Goal: Task Accomplishment & Management: Manage account settings

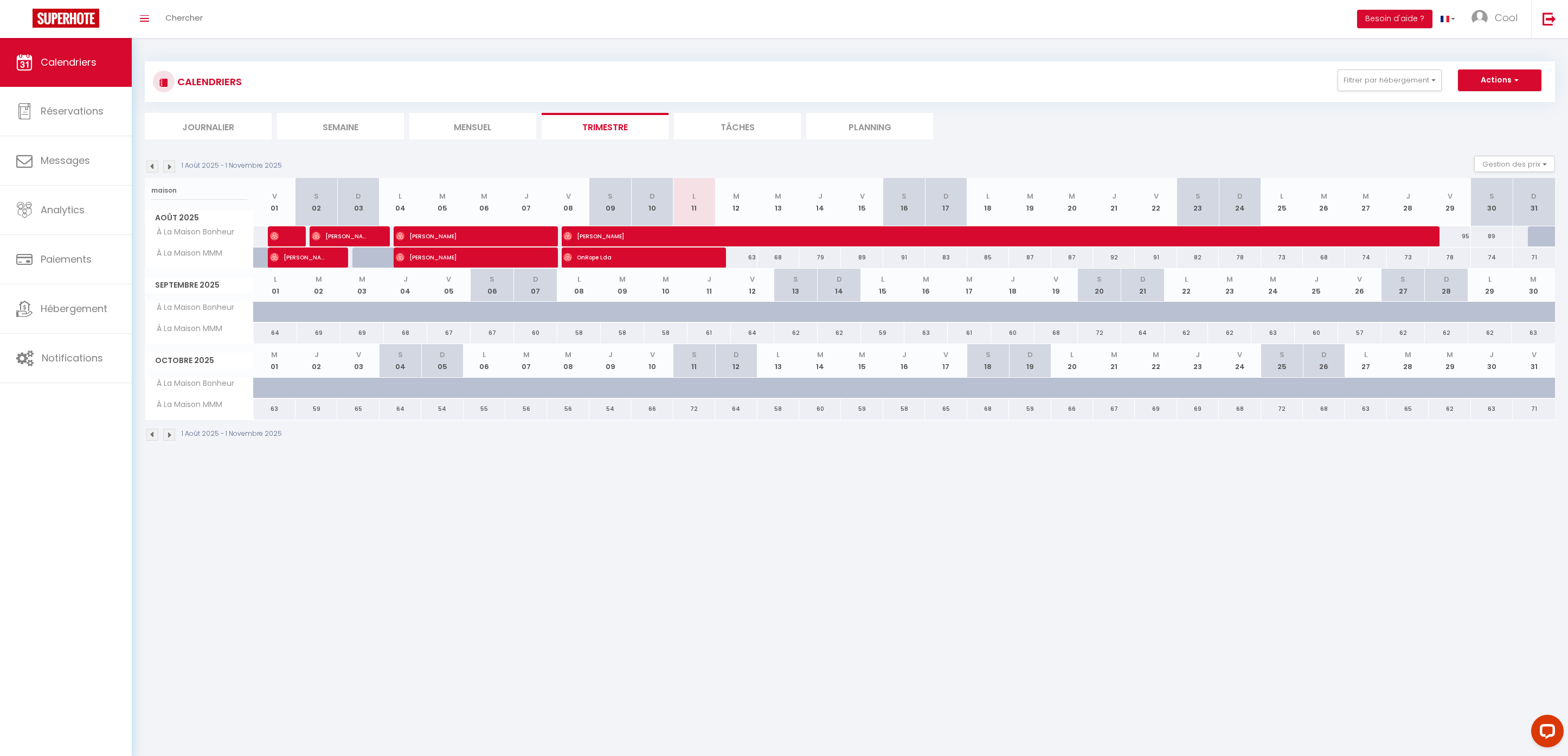
click at [213, 188] on input "maison" at bounding box center [199, 190] width 96 height 19
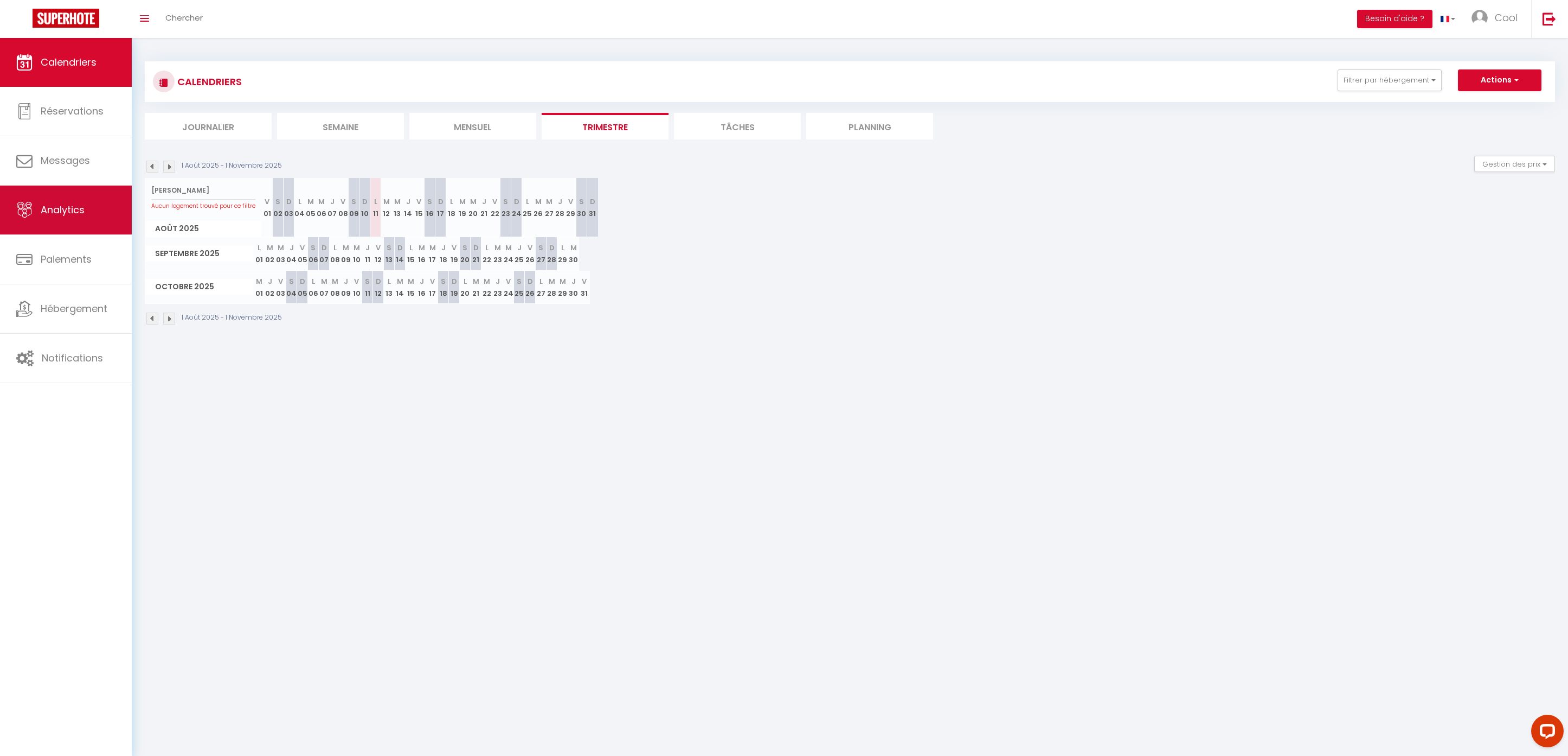
drag, startPoint x: 234, startPoint y: 191, endPoint x: 97, endPoint y: 191, distance: 137.0
click at [97, 191] on div "Questions et aide sur la MIGRATION - [GEOGRAPHIC_DATA] ouverte de 13 à 14h puis…" at bounding box center [784, 194] width 1568 height 311
drag, startPoint x: 213, startPoint y: 188, endPoint x: 146, endPoint y: 187, distance: 67.0
click at [146, 187] on div "[PERSON_NAME] logement trouvé pour ce filtre" at bounding box center [204, 195] width 116 height 36
type input "[PERSON_NAME]"
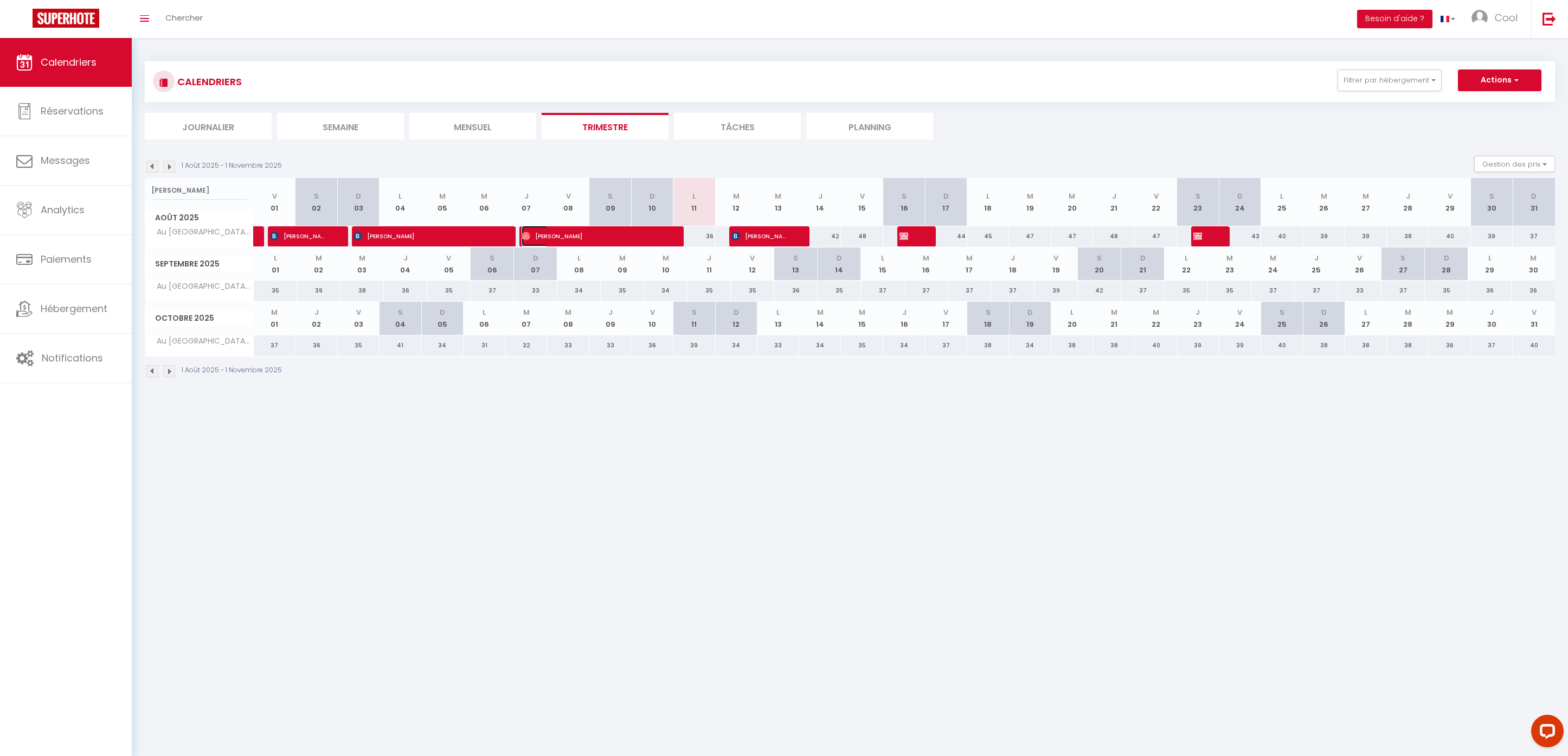
click at [598, 244] on span "[PERSON_NAME]" at bounding box center [591, 236] width 139 height 21
select select "OK"
select select "0"
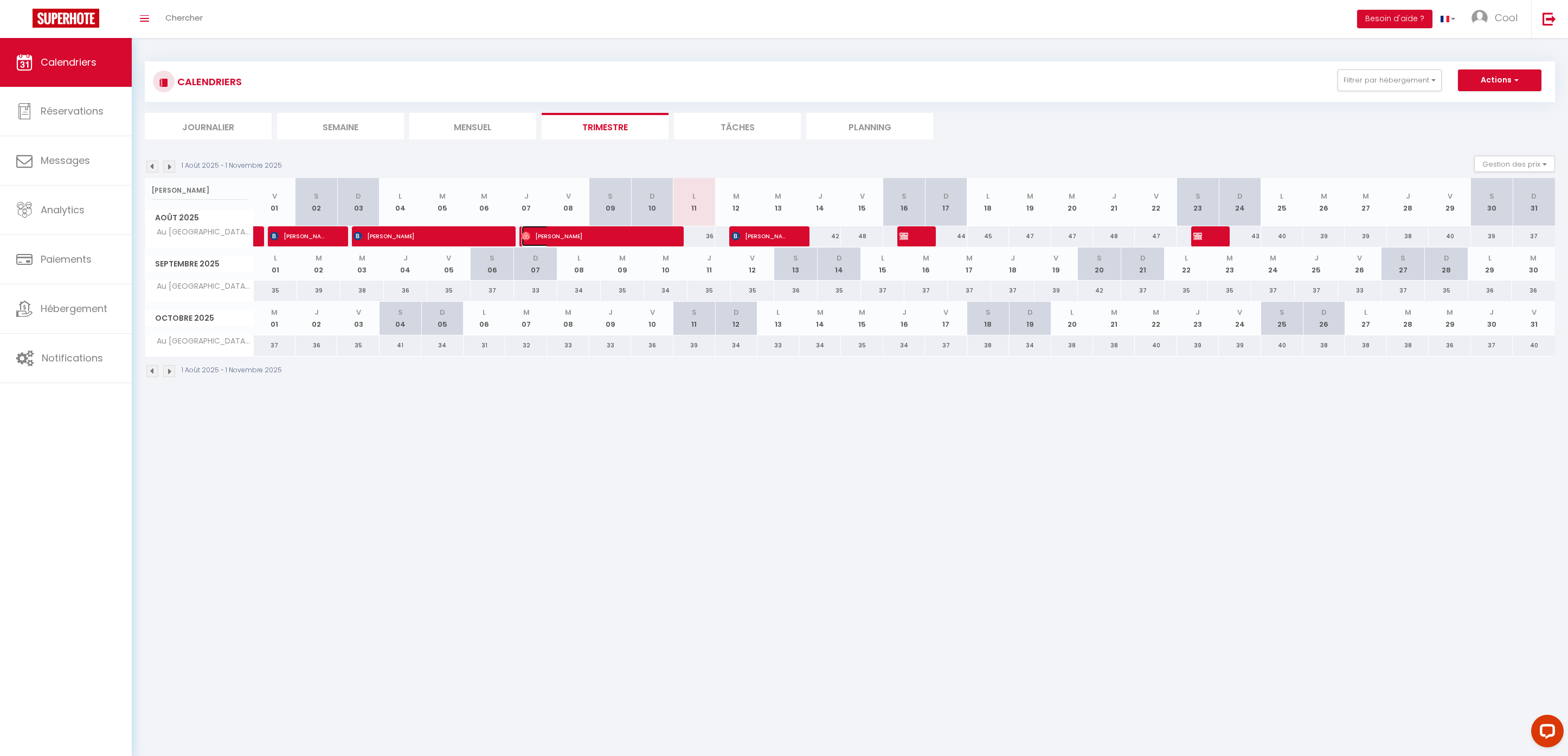
select select "1"
select select
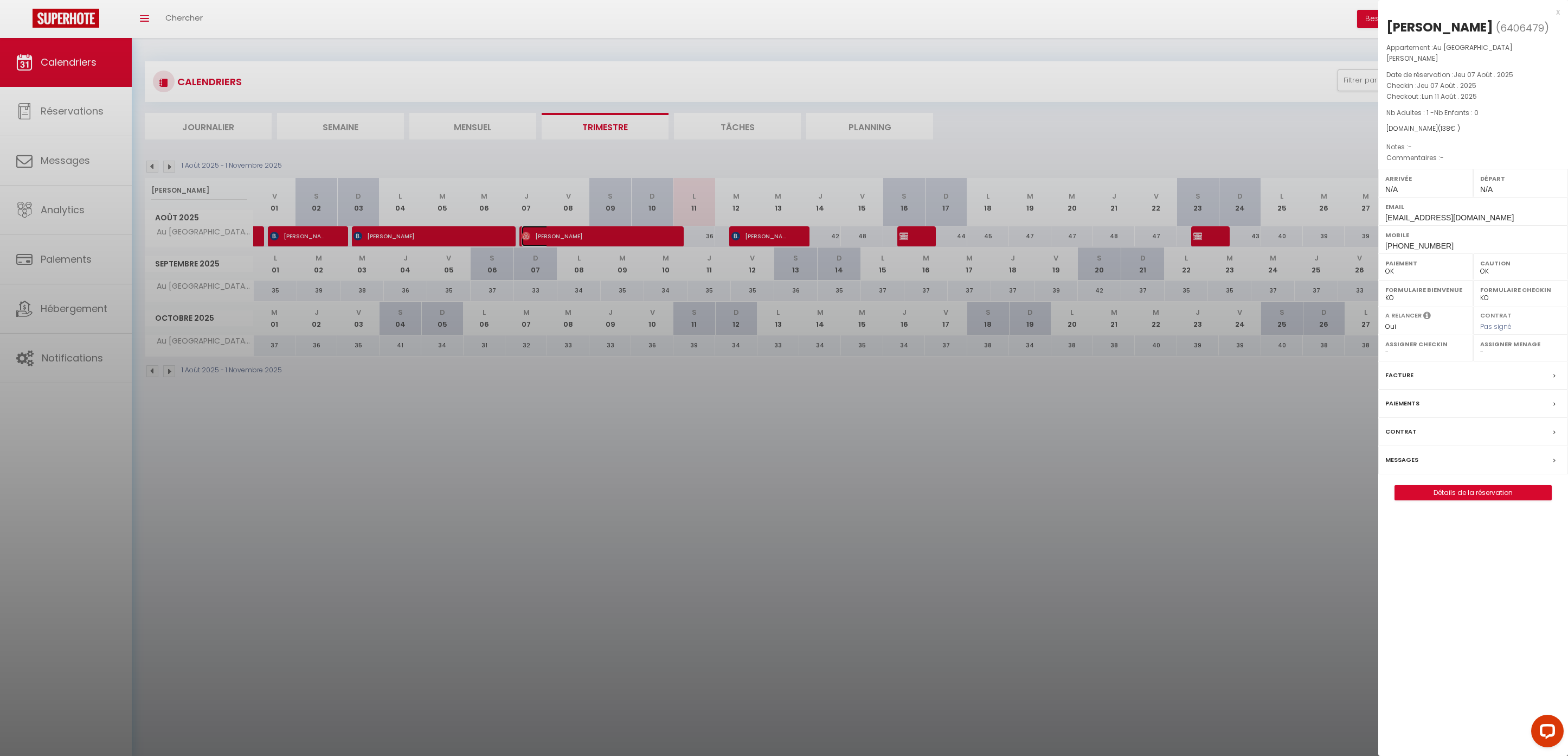
select select "45420"
click at [1406, 454] on label "Messages" at bounding box center [1402, 460] width 33 height 11
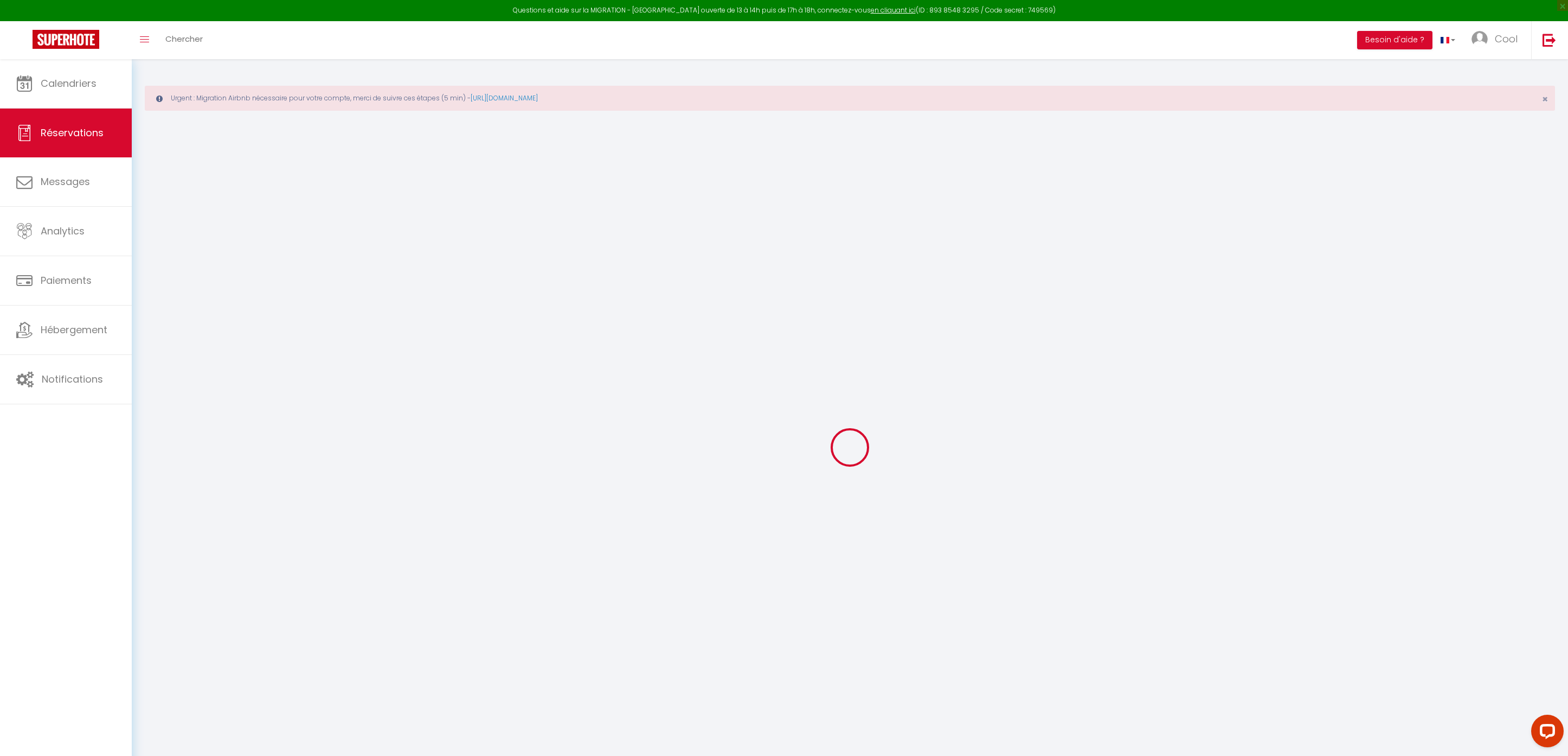
type input "[PERSON_NAME]"
type input "Dalloneau"
type input "[EMAIL_ADDRESS][DOMAIN_NAME]"
type input "[PHONE_NUMBER]"
select select
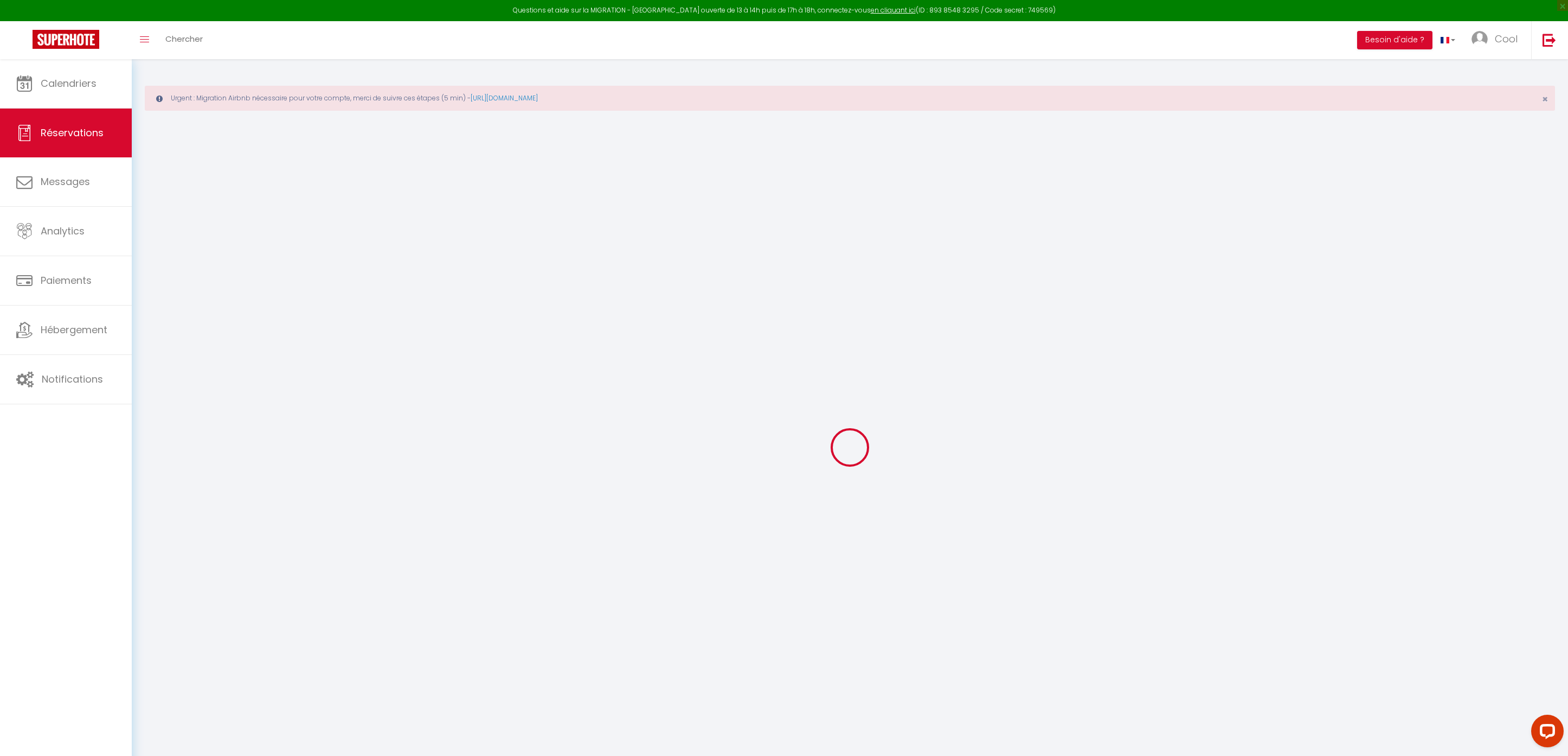
type input "28.979999999999997"
select select "33529"
select select "1"
select select
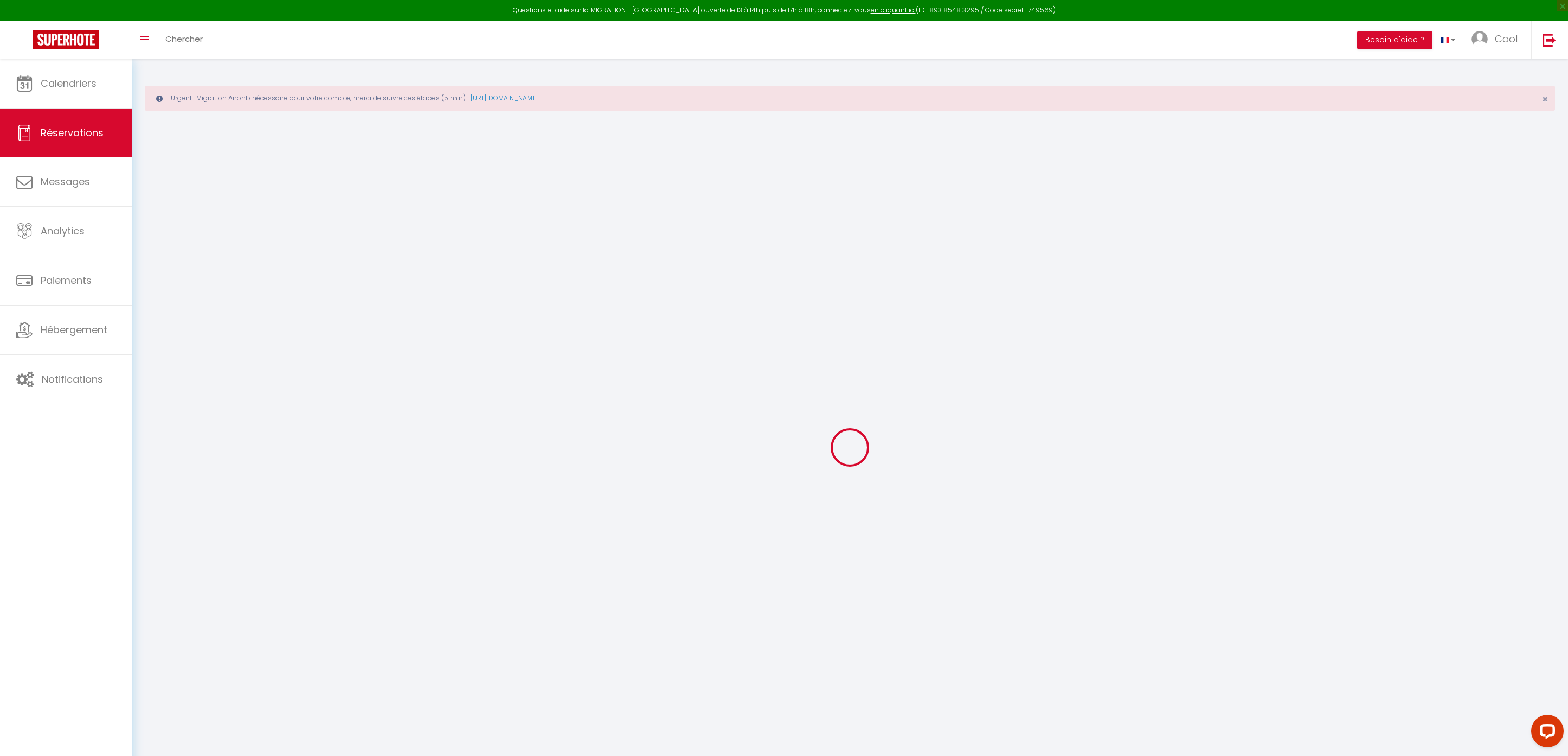
type input "1"
select select "12"
select select
type input "131"
checkbox input "false"
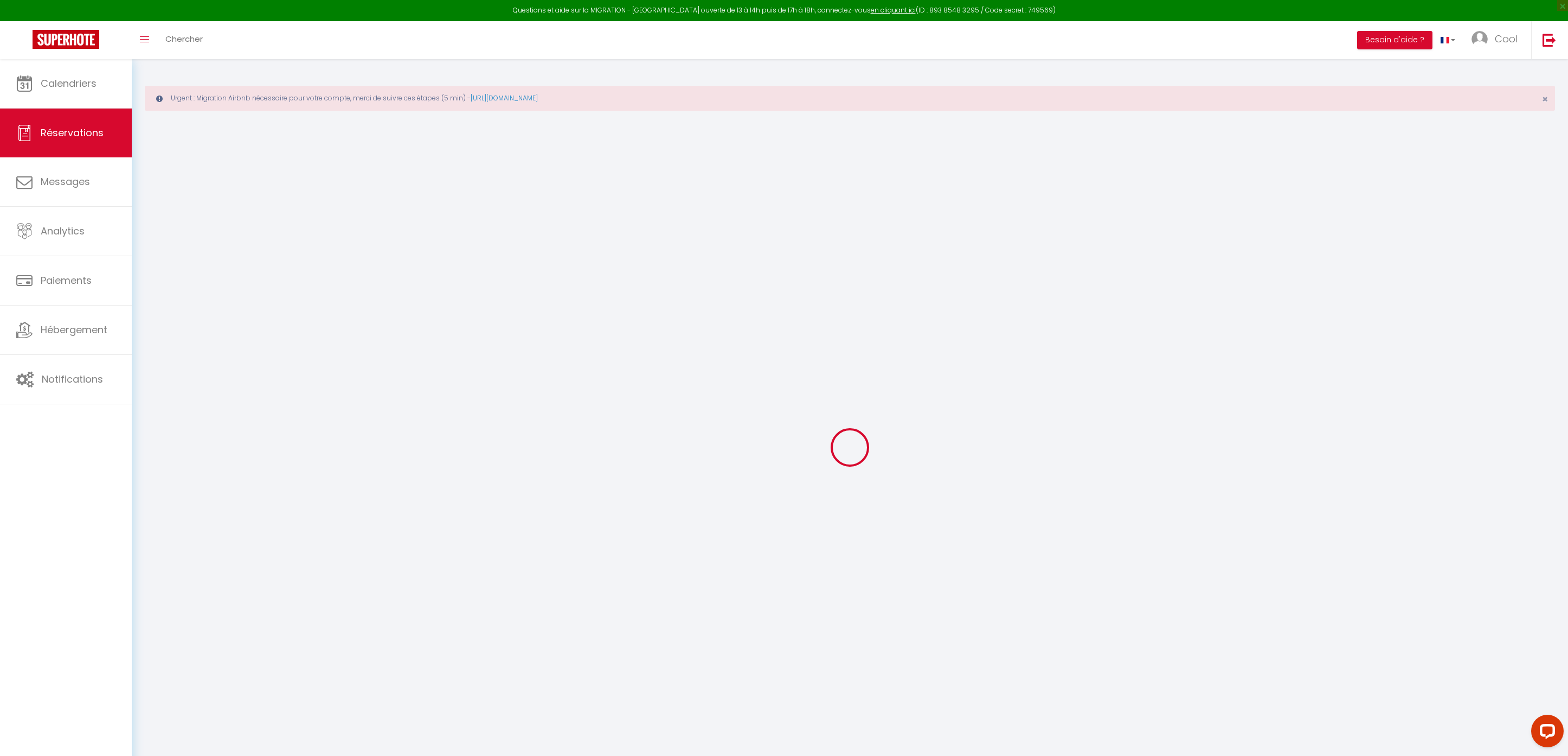
type input "0"
select select "1"
type input "0"
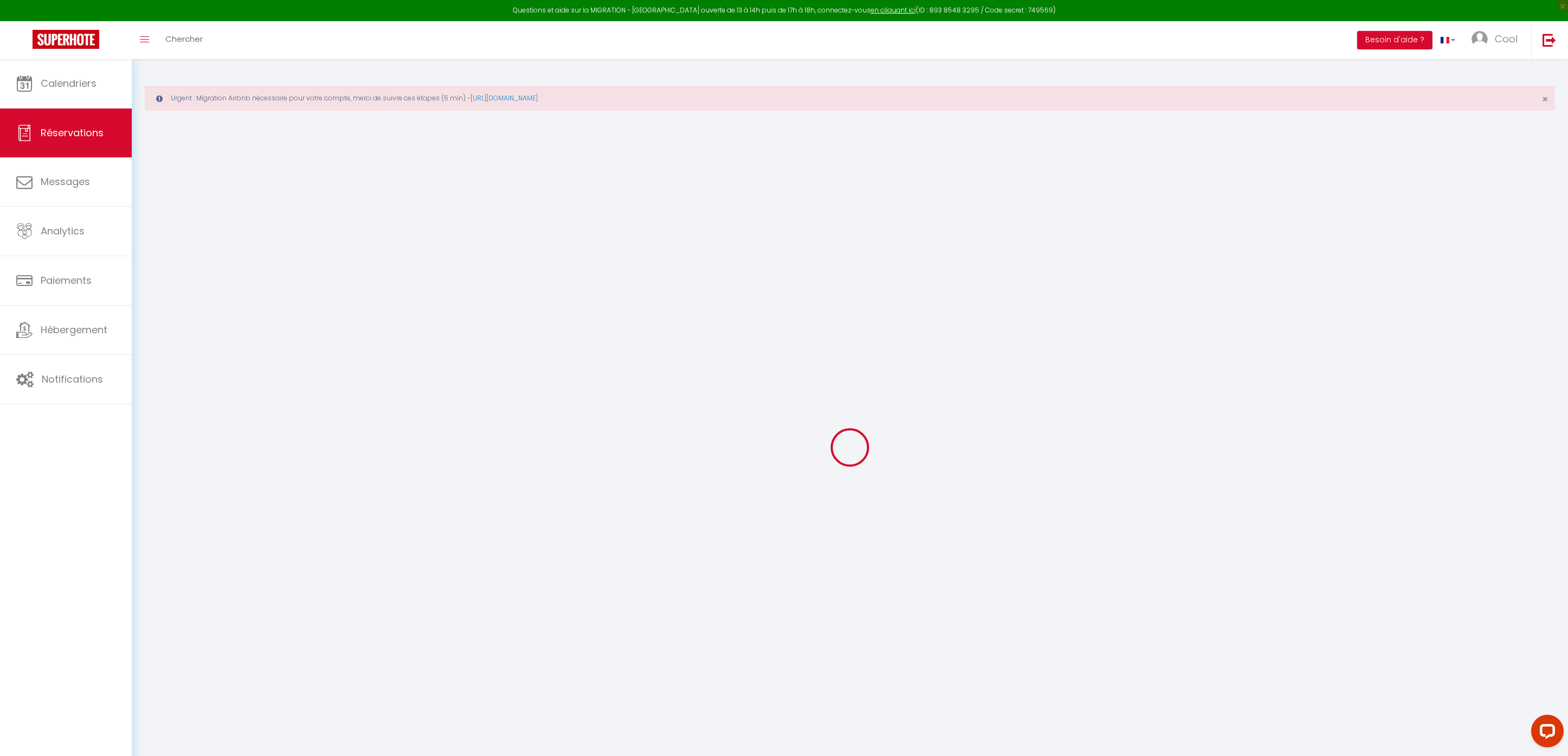
select select
select select "15"
checkbox input "false"
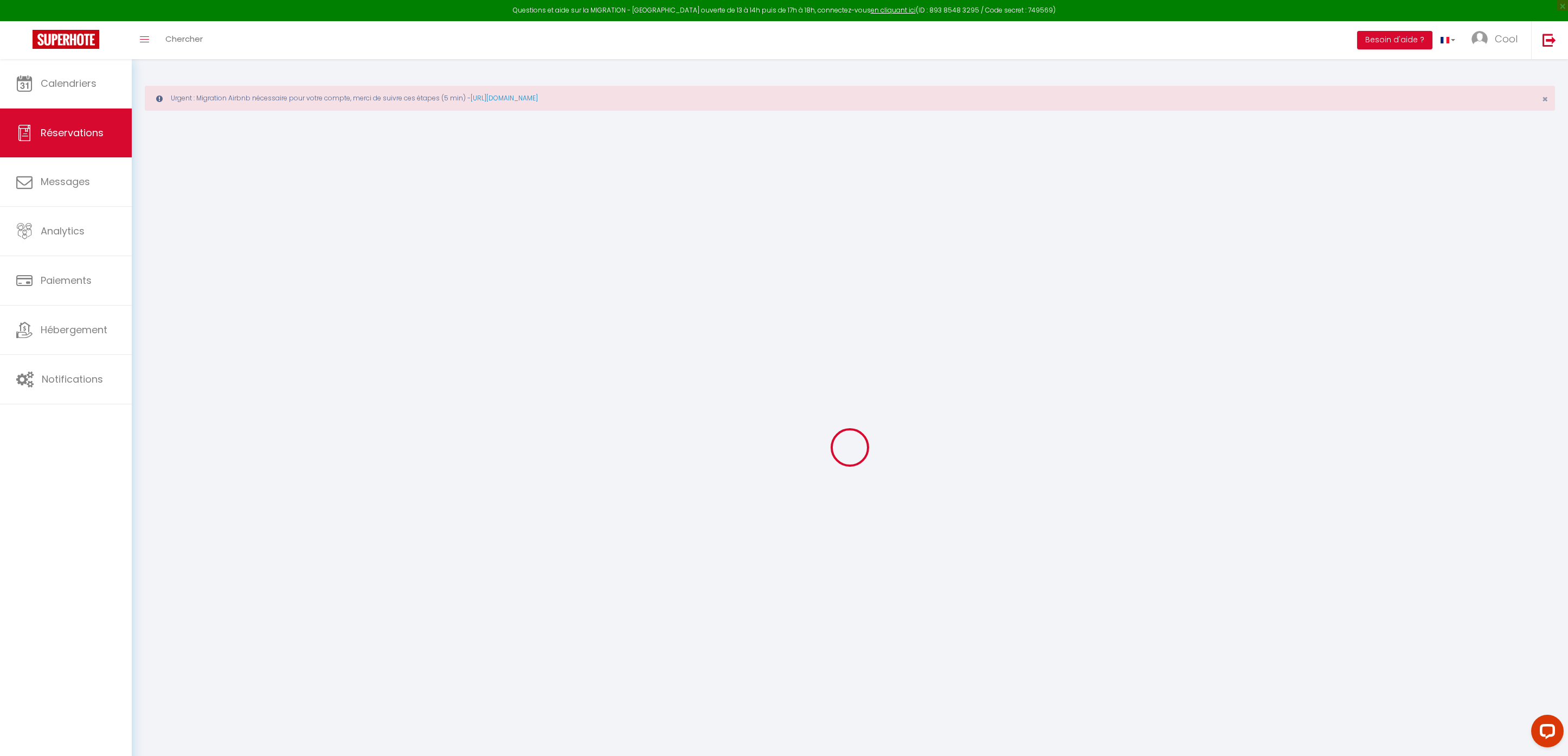
select select
checkbox input "false"
select select
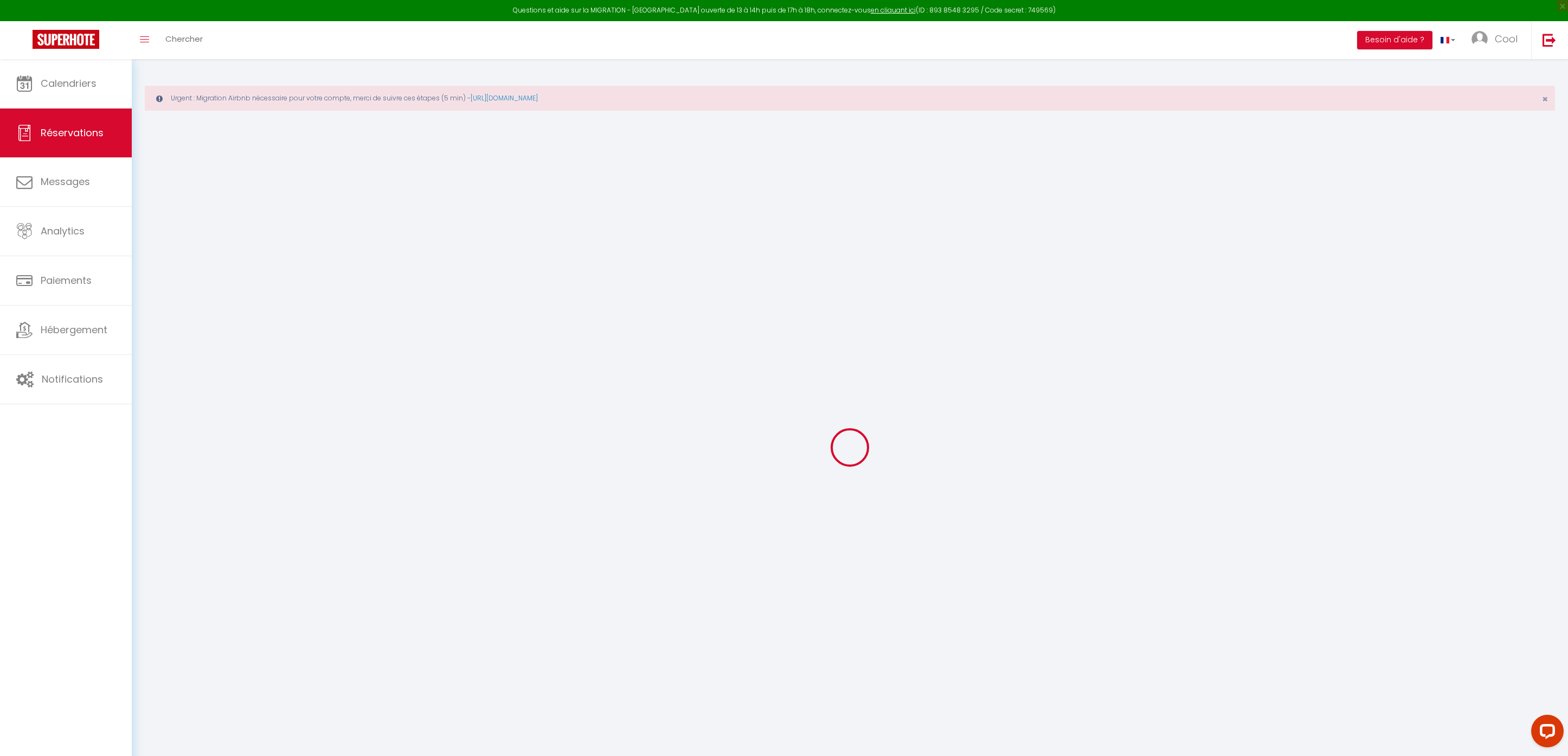
select select
checkbox input "false"
select select
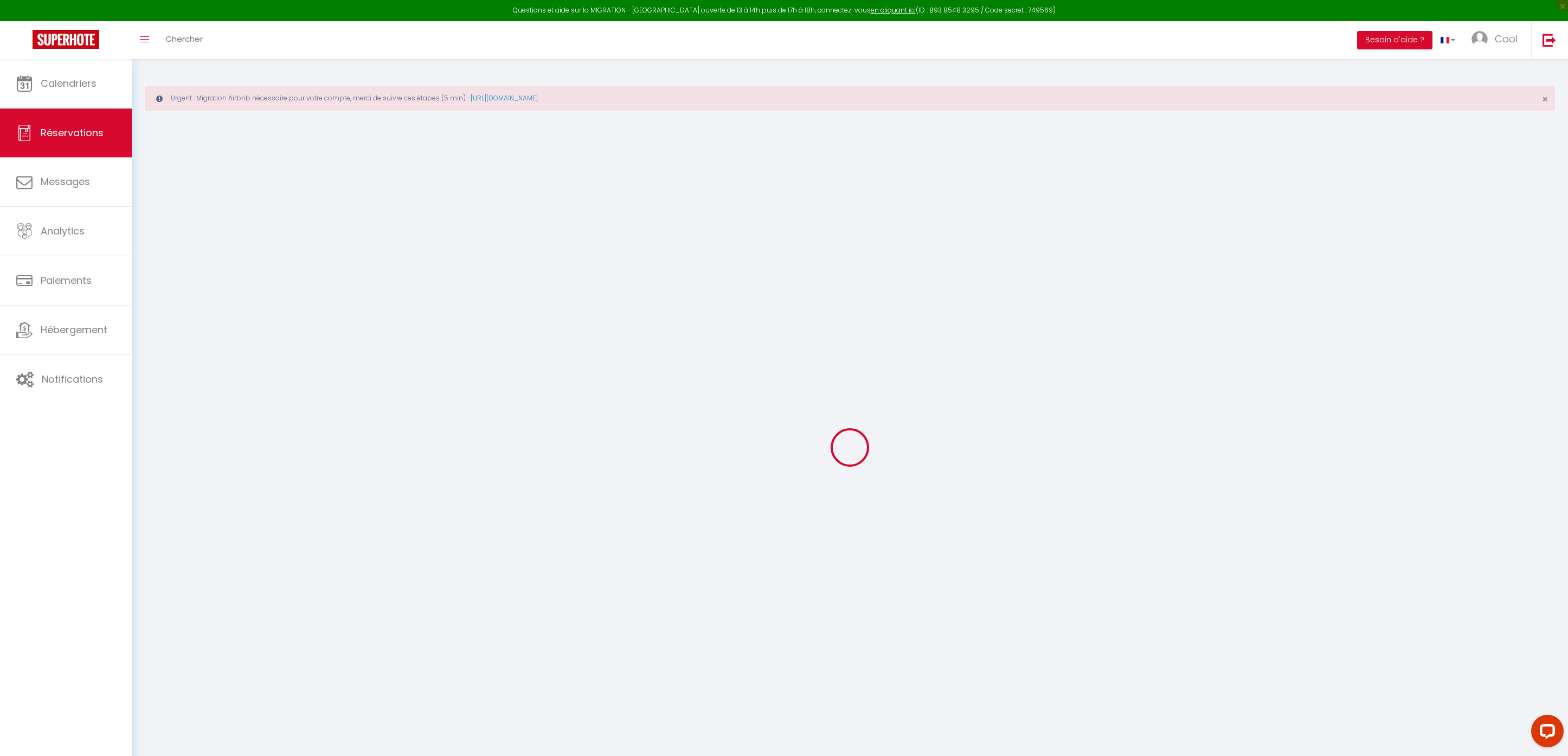
select select
checkbox input "false"
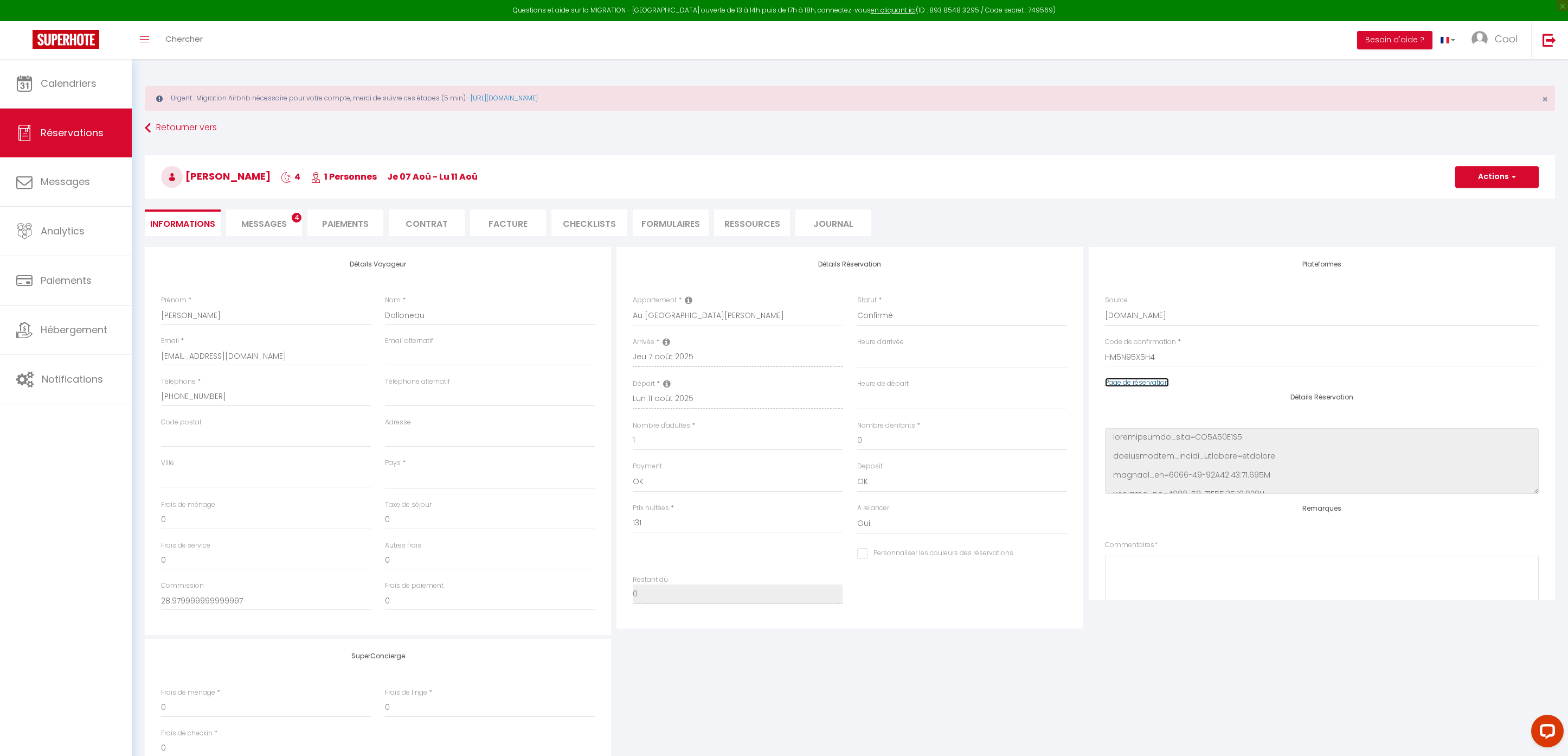
click at [1126, 381] on link "Page de réservation" at bounding box center [1137, 382] width 64 height 9
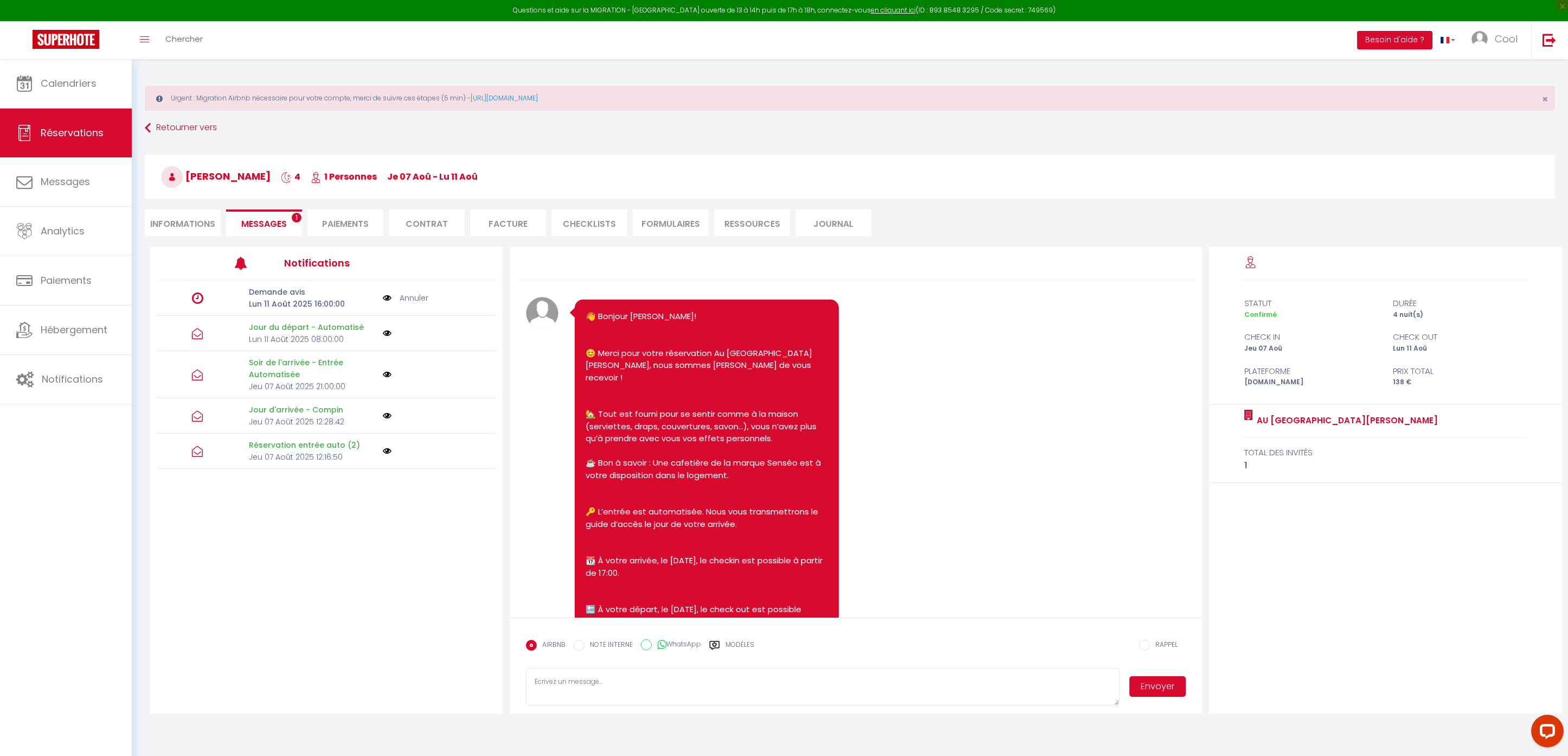
scroll to position [1817, 0]
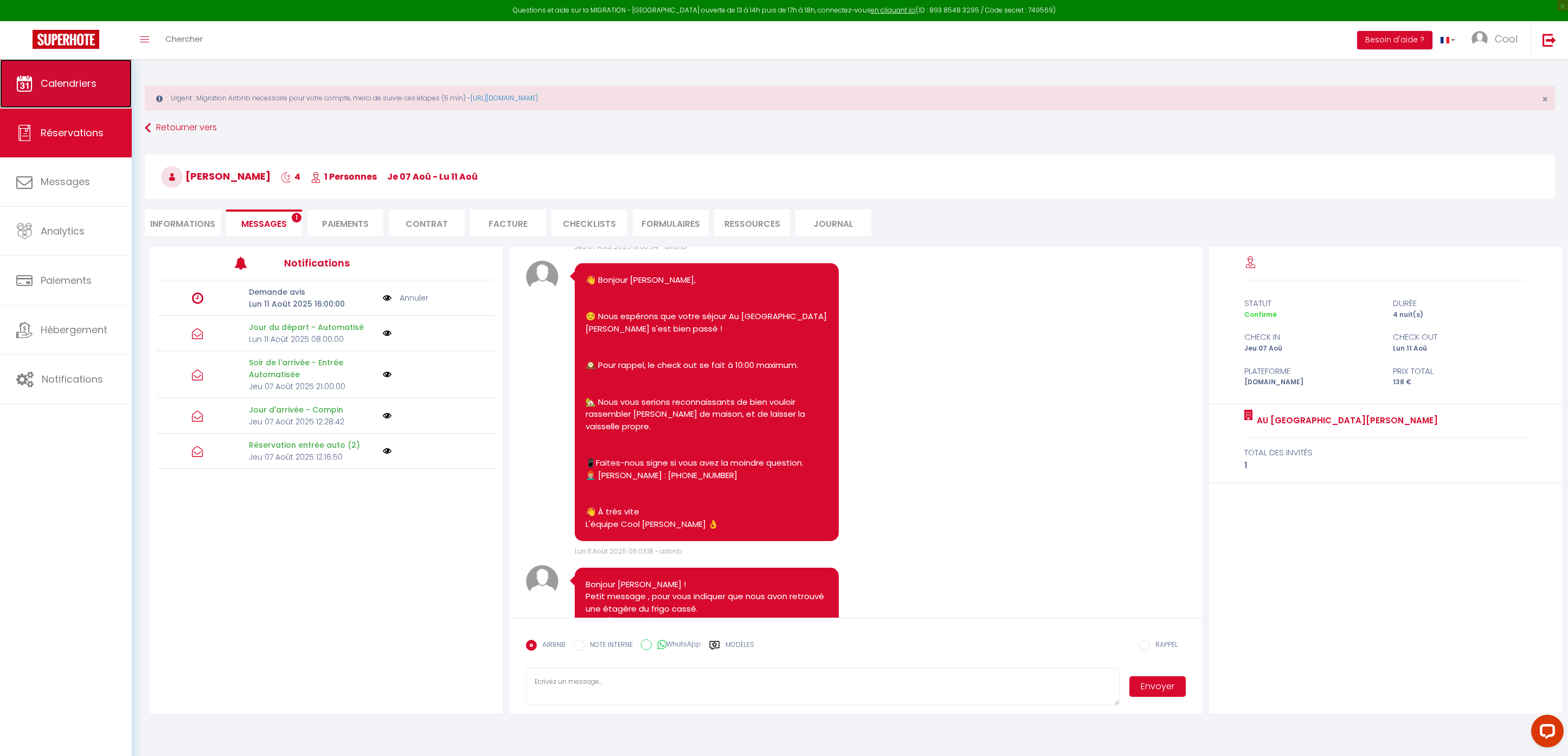
click at [109, 74] on link "Calendriers" at bounding box center [66, 83] width 132 height 49
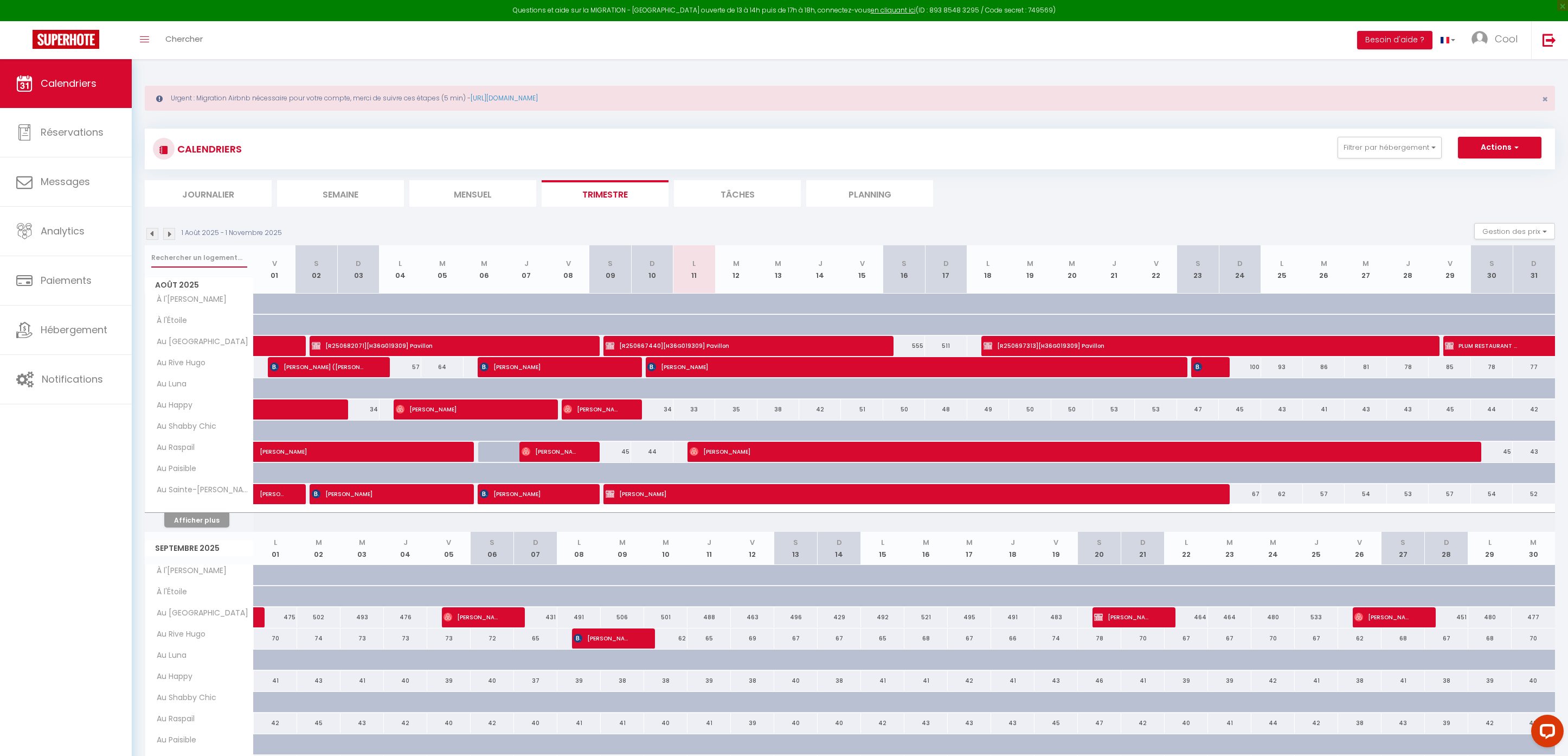
click at [187, 256] on input "text" at bounding box center [199, 257] width 96 height 19
type input "maison"
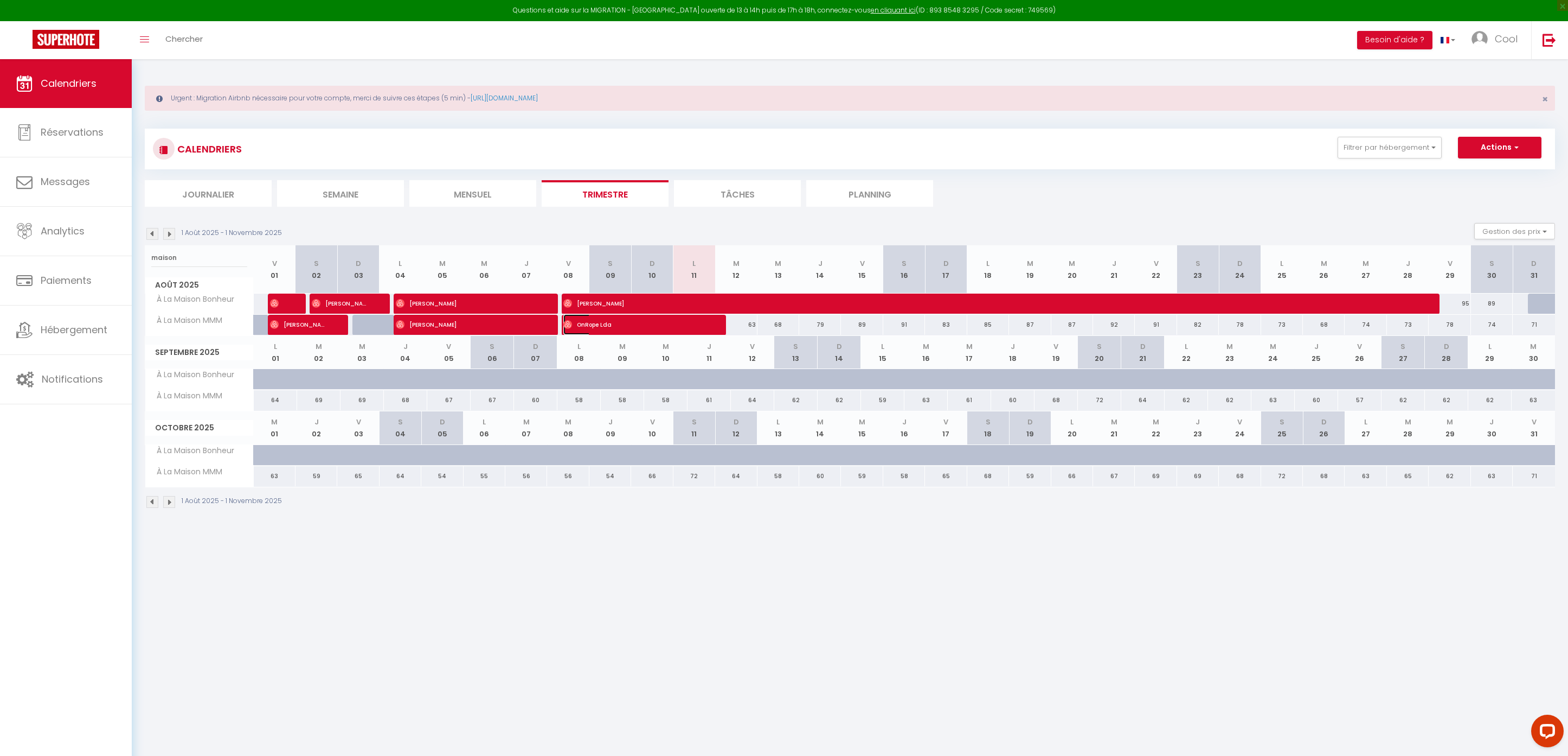
click at [634, 319] on span "OnRope Lda" at bounding box center [633, 324] width 139 height 21
select select "OK"
select select "0"
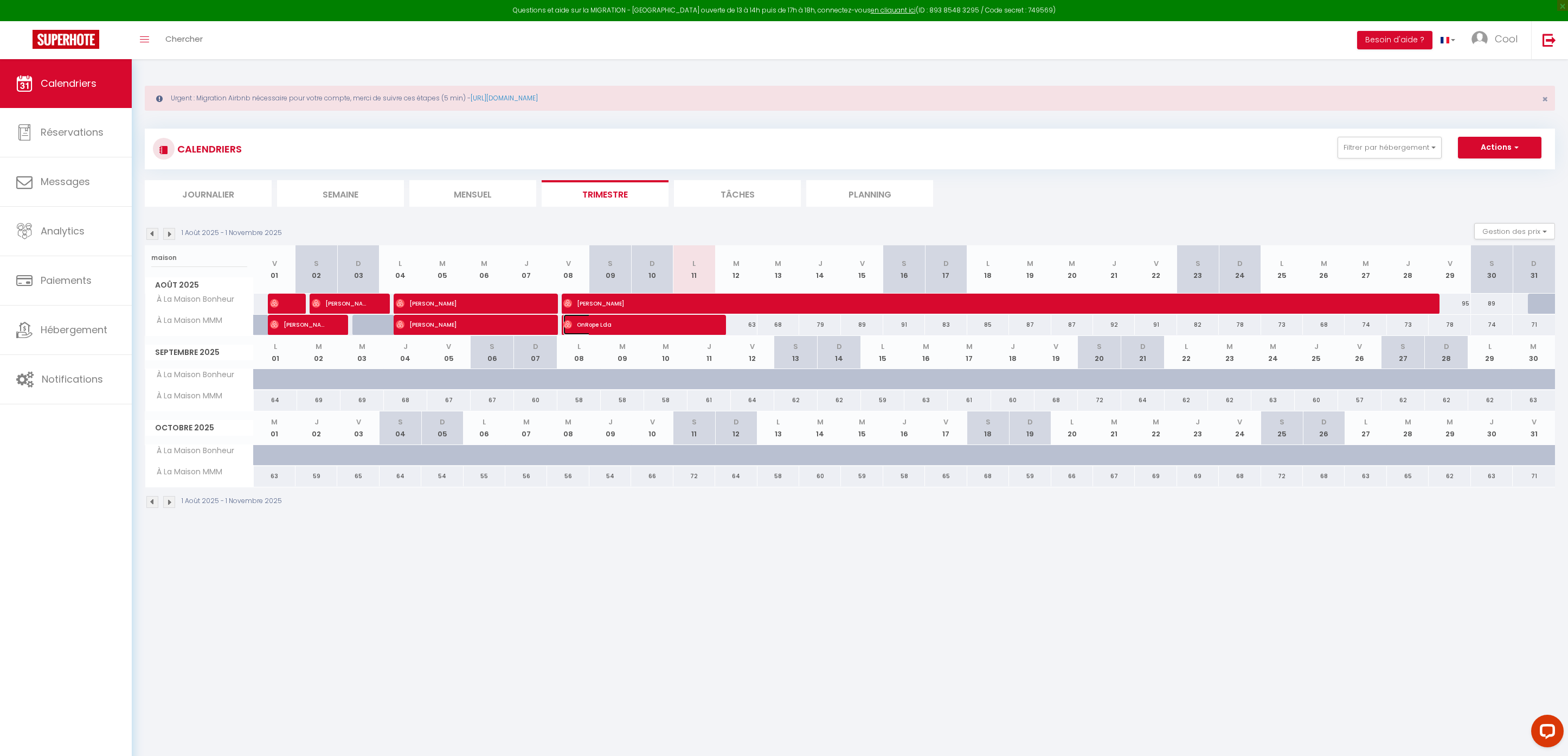
select select "1"
select select
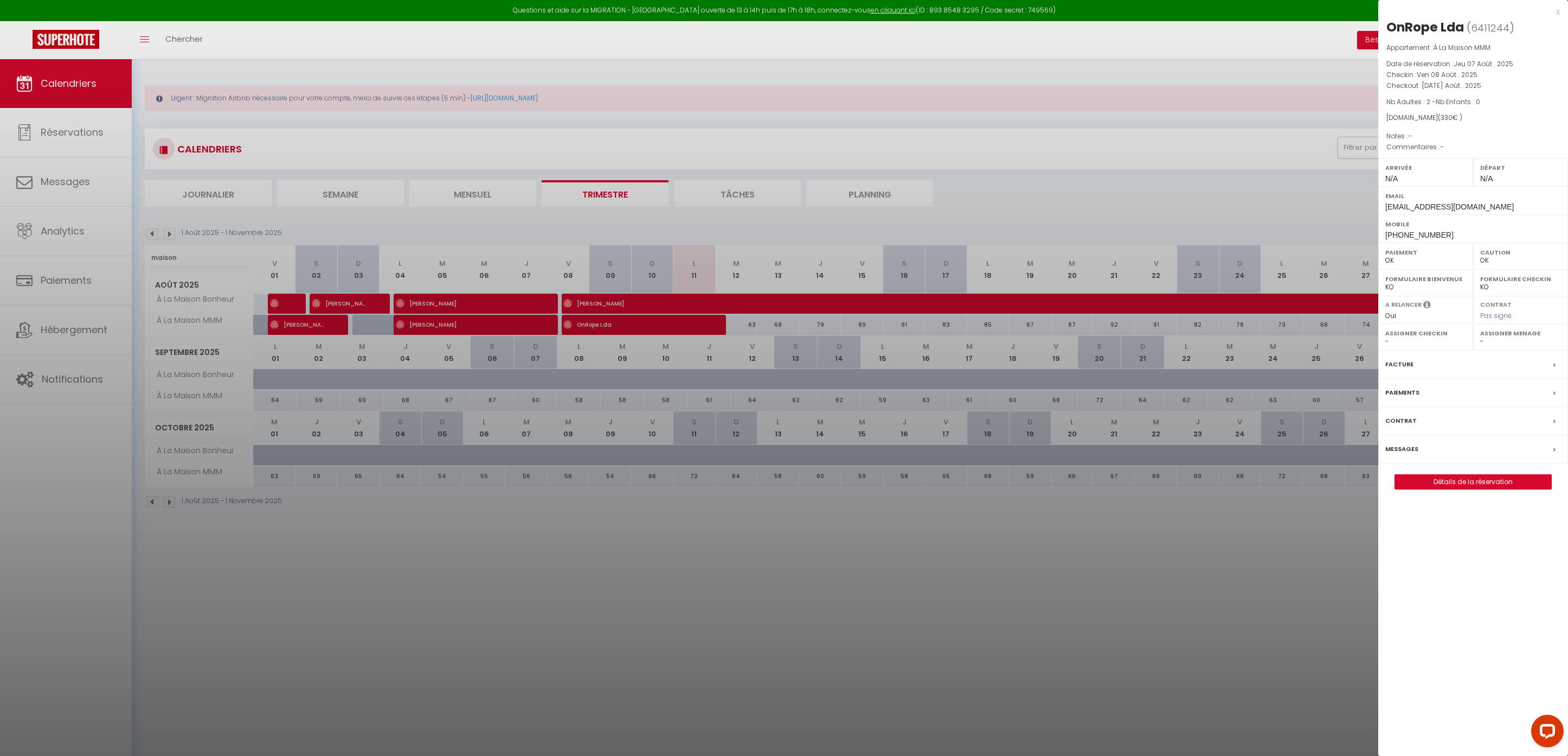
click at [634, 319] on div at bounding box center [784, 378] width 1568 height 756
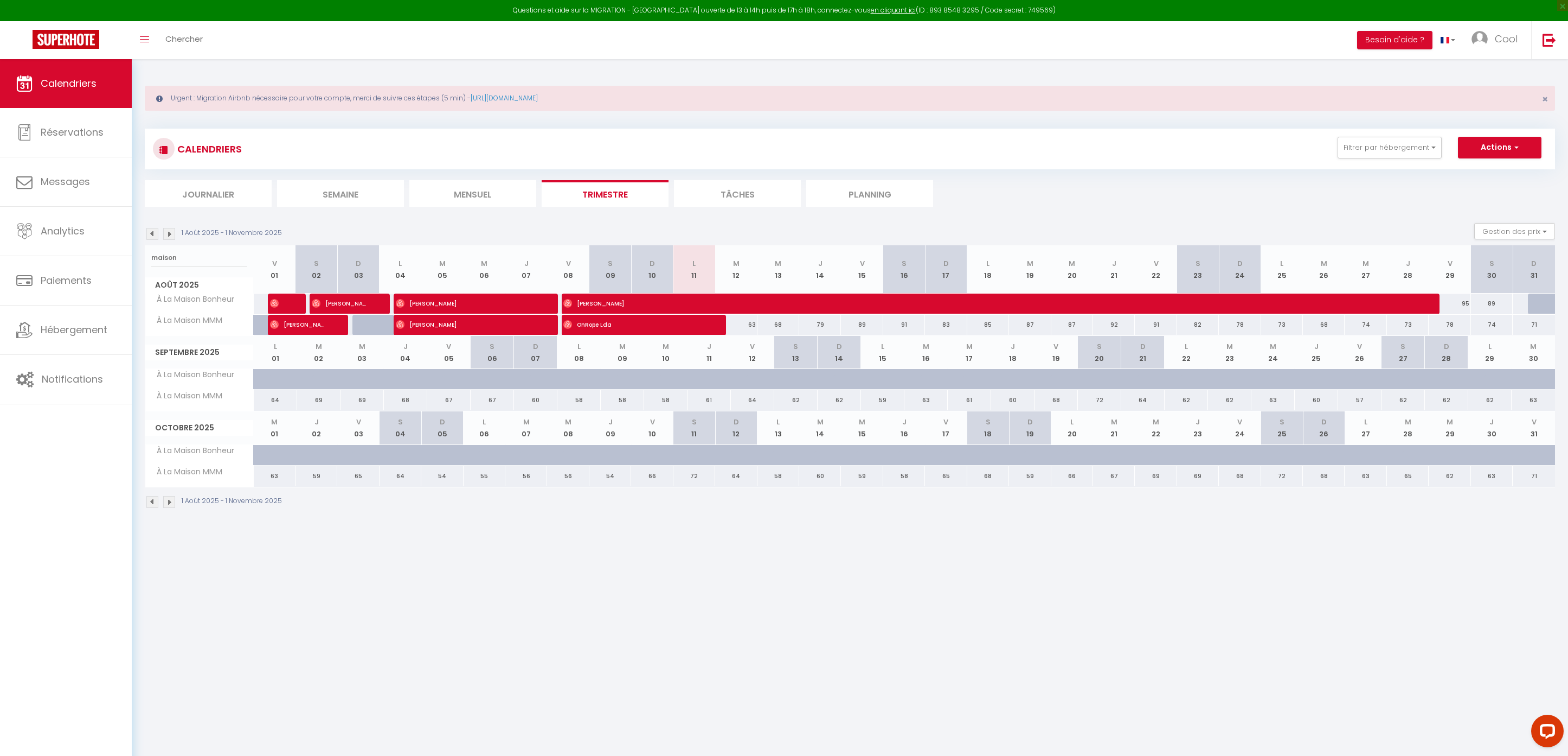
click at [871, 201] on li "Planning" at bounding box center [870, 193] width 127 height 27
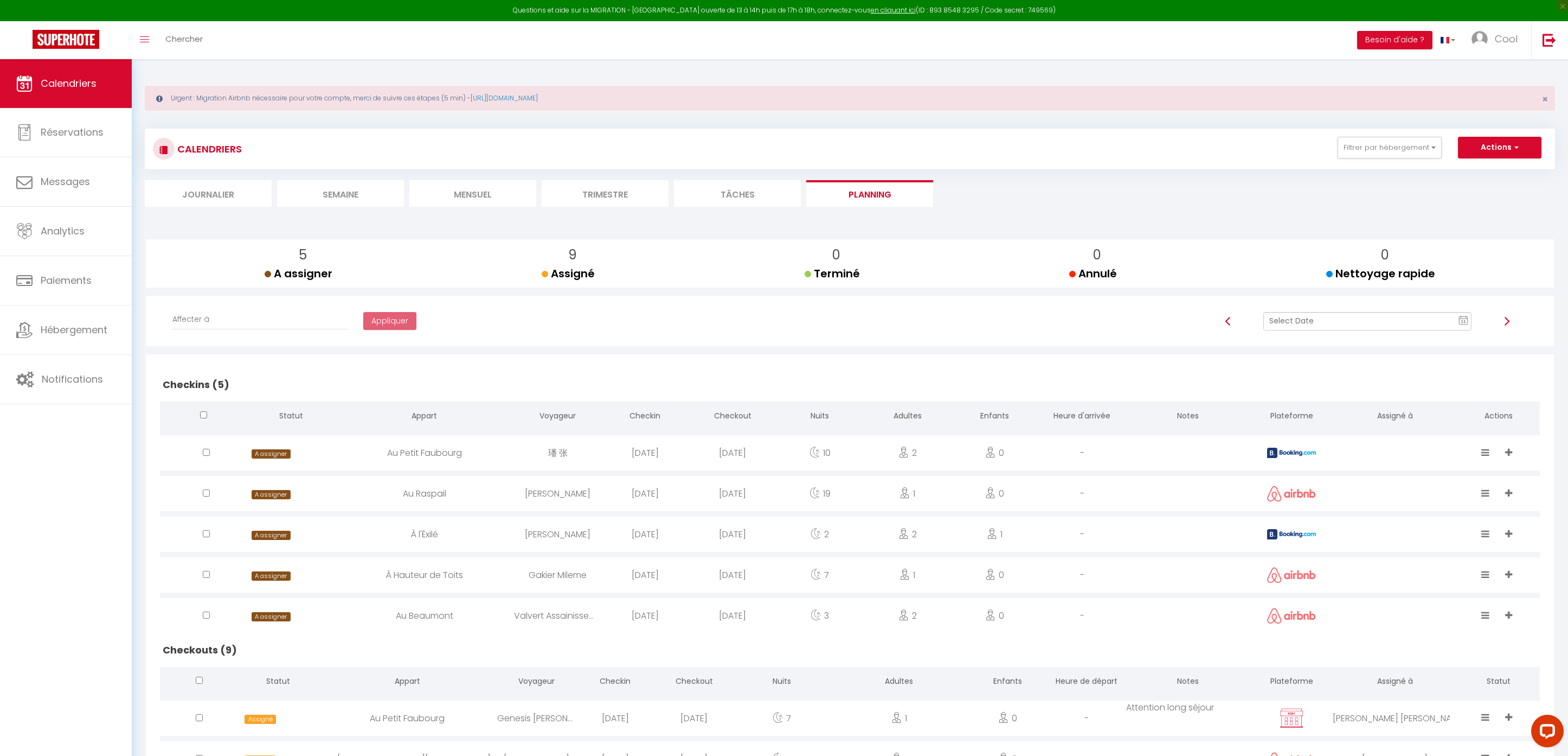
click at [1306, 316] on input "text" at bounding box center [1367, 321] width 209 height 18
click at [1386, 414] on td "12" at bounding box center [1387, 414] width 18 height 18
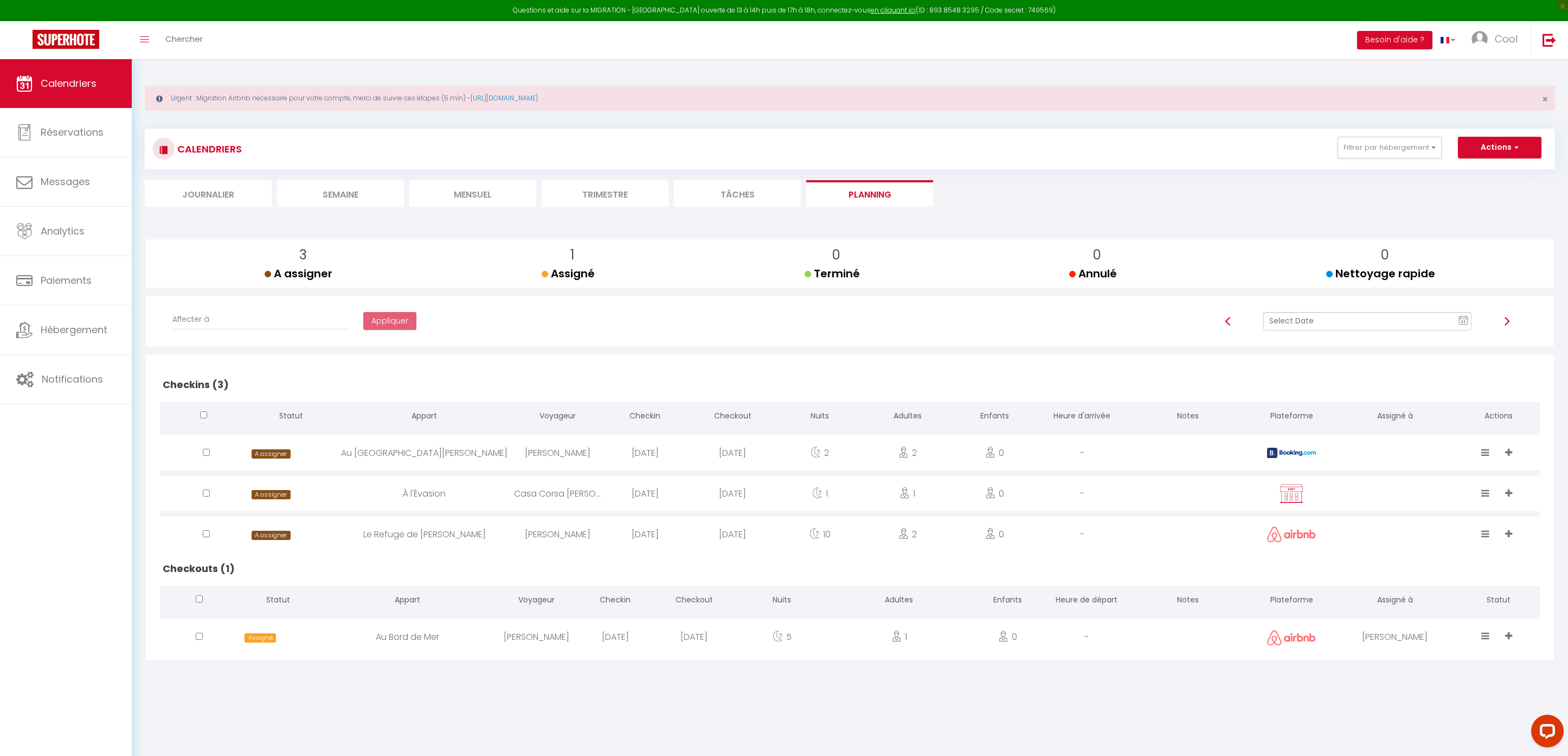
scroll to position [59, 0]
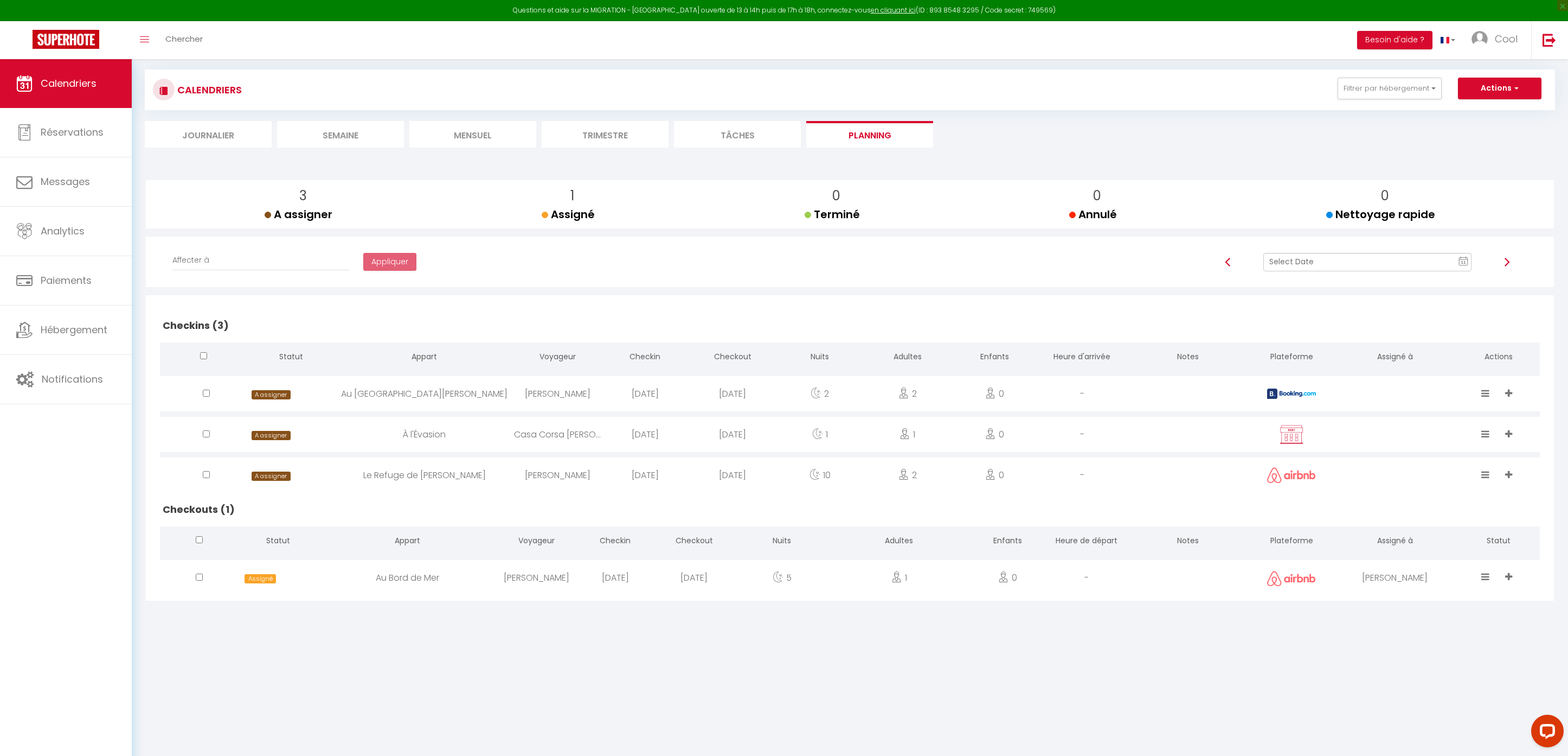
click at [1295, 259] on input "text" at bounding box center [1367, 262] width 209 height 18
click at [1403, 356] on td "13" at bounding box center [1403, 355] width 18 height 18
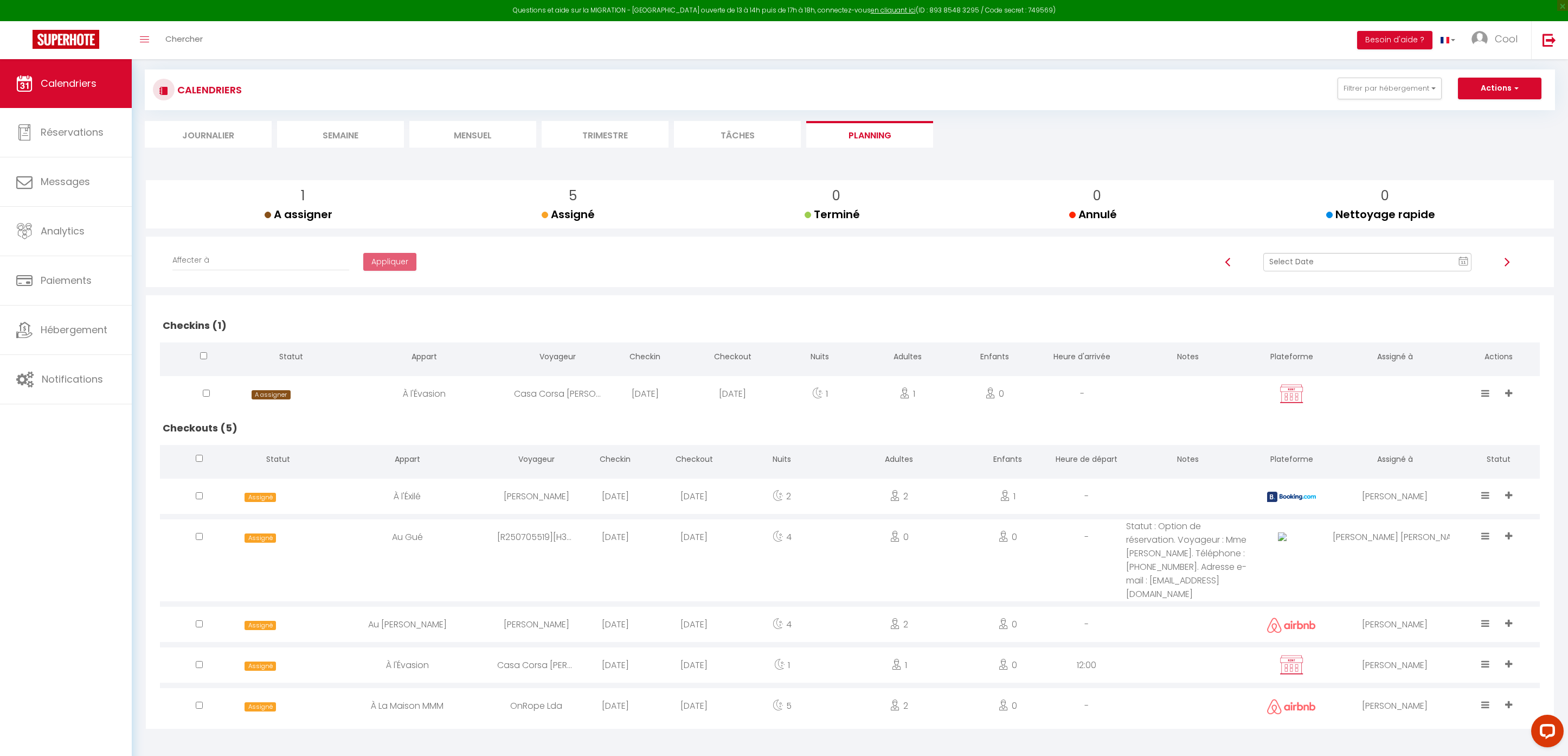
click at [1383, 707] on div "[PERSON_NAME]" at bounding box center [1395, 705] width 124 height 35
select select "0"
select select "1"
select select
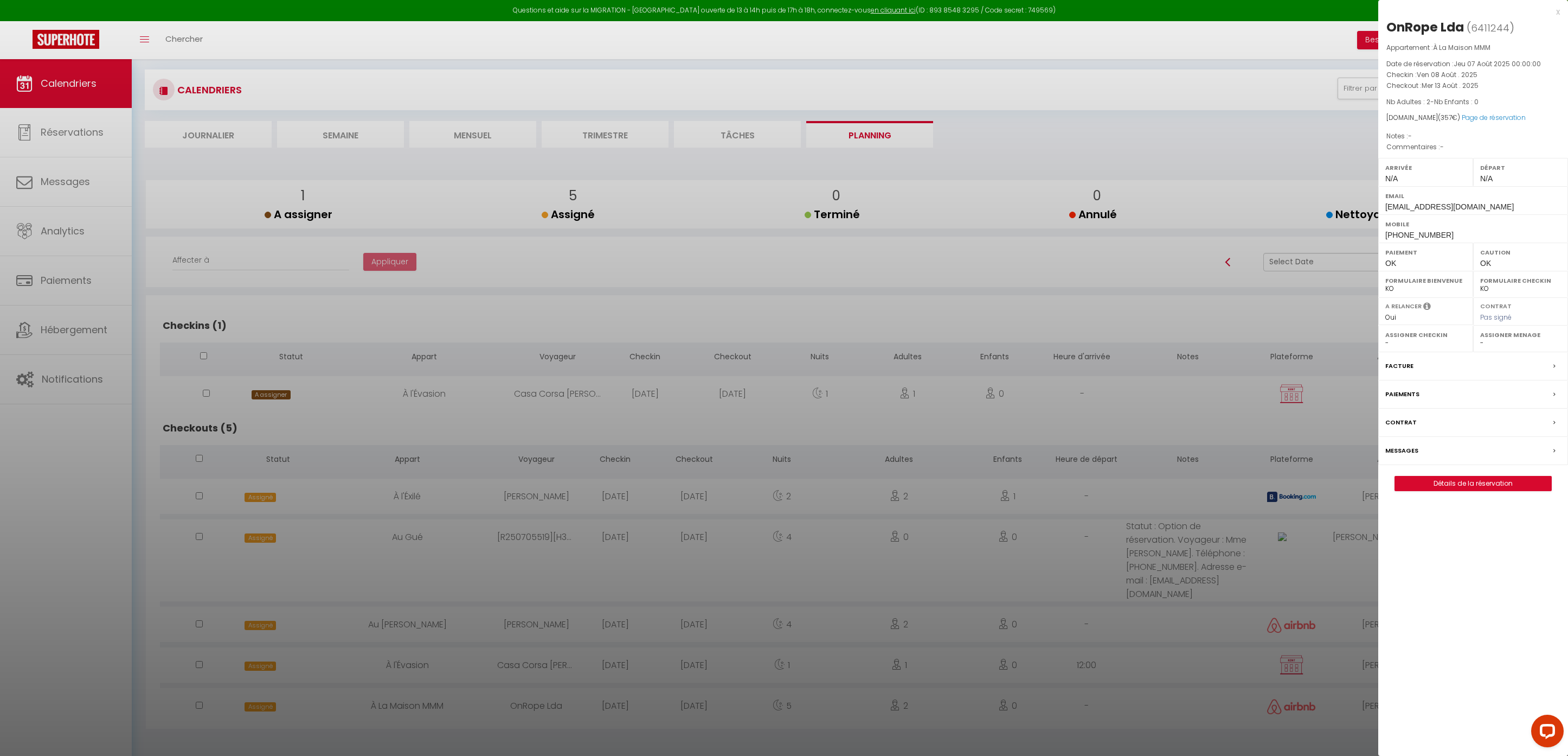
click at [1494, 349] on div "Assigner Menage -" at bounding box center [1521, 339] width 95 height 27
click at [1498, 347] on select "- [PERSON_NAME] Périgord [PERSON_NAME] Imorou [PERSON_NAME] [PERSON_NAME] [PERS…" at bounding box center [1521, 342] width 81 height 10
click at [1259, 316] on div at bounding box center [784, 378] width 1568 height 756
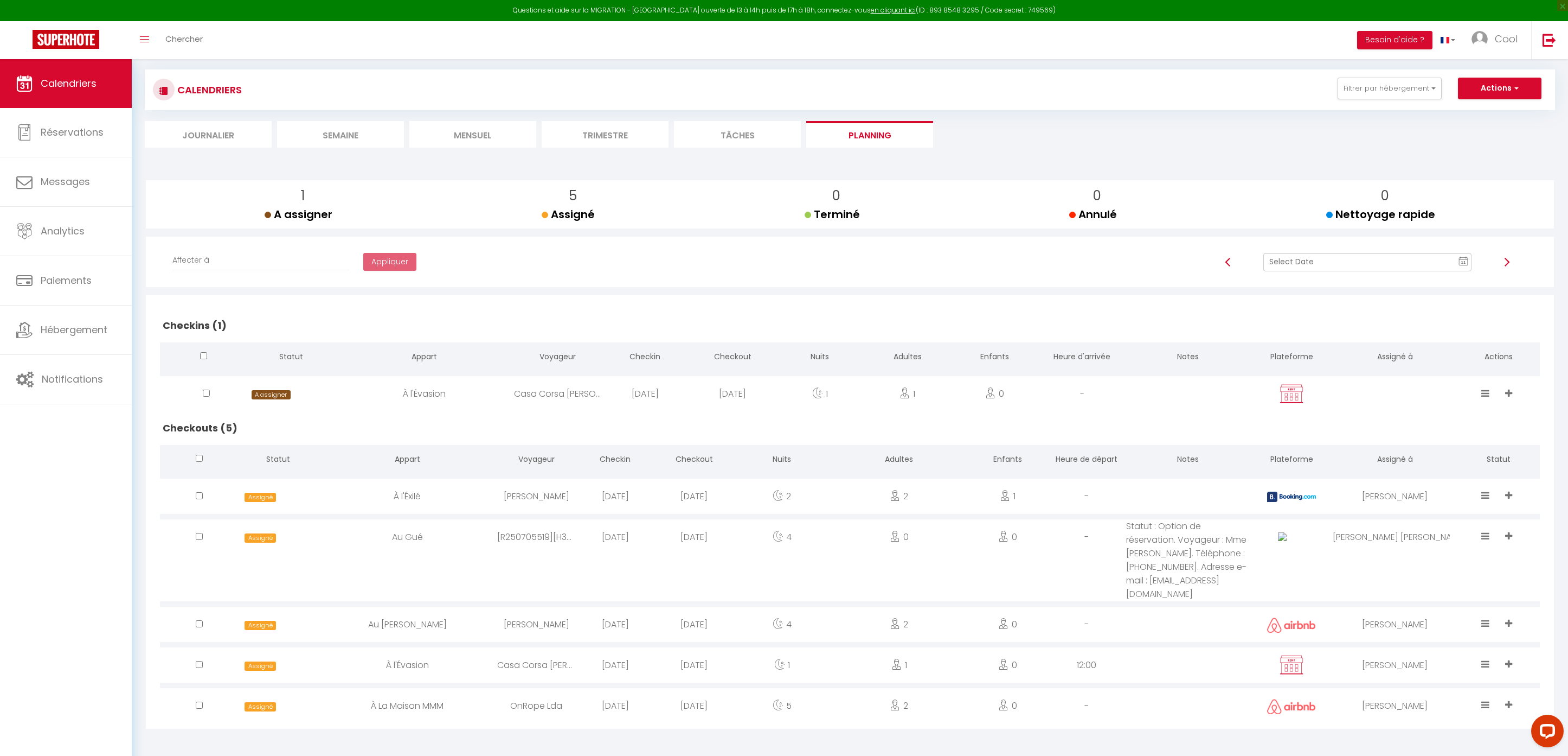
click at [1369, 492] on div "[PERSON_NAME]" at bounding box center [1395, 496] width 124 height 35
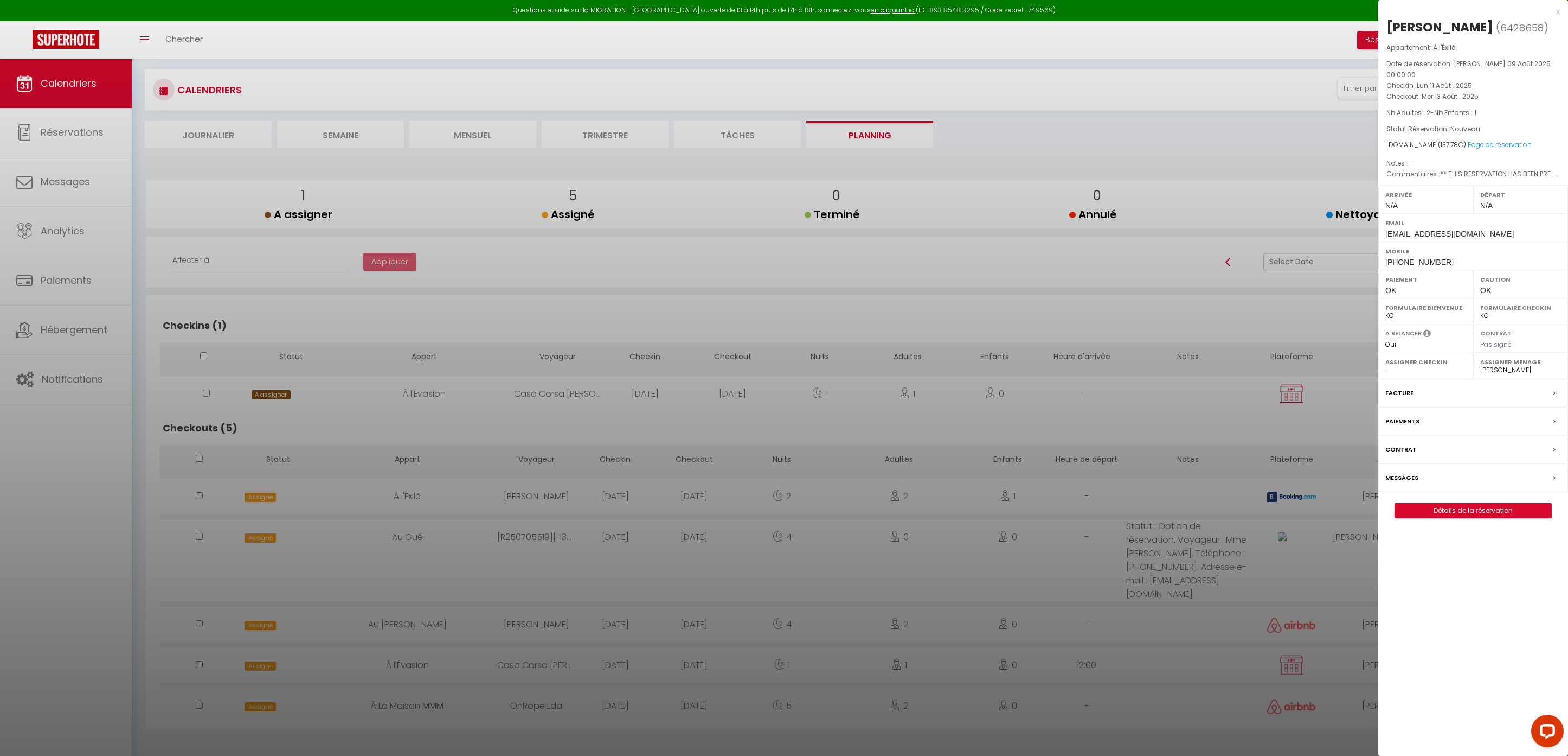
click at [1503, 365] on select "- [PERSON_NAME] Périgord [PERSON_NAME] Imorou [PERSON_NAME] [PERSON_NAME] [PERS…" at bounding box center [1521, 370] width 81 height 10
click at [1012, 640] on div at bounding box center [784, 378] width 1568 height 756
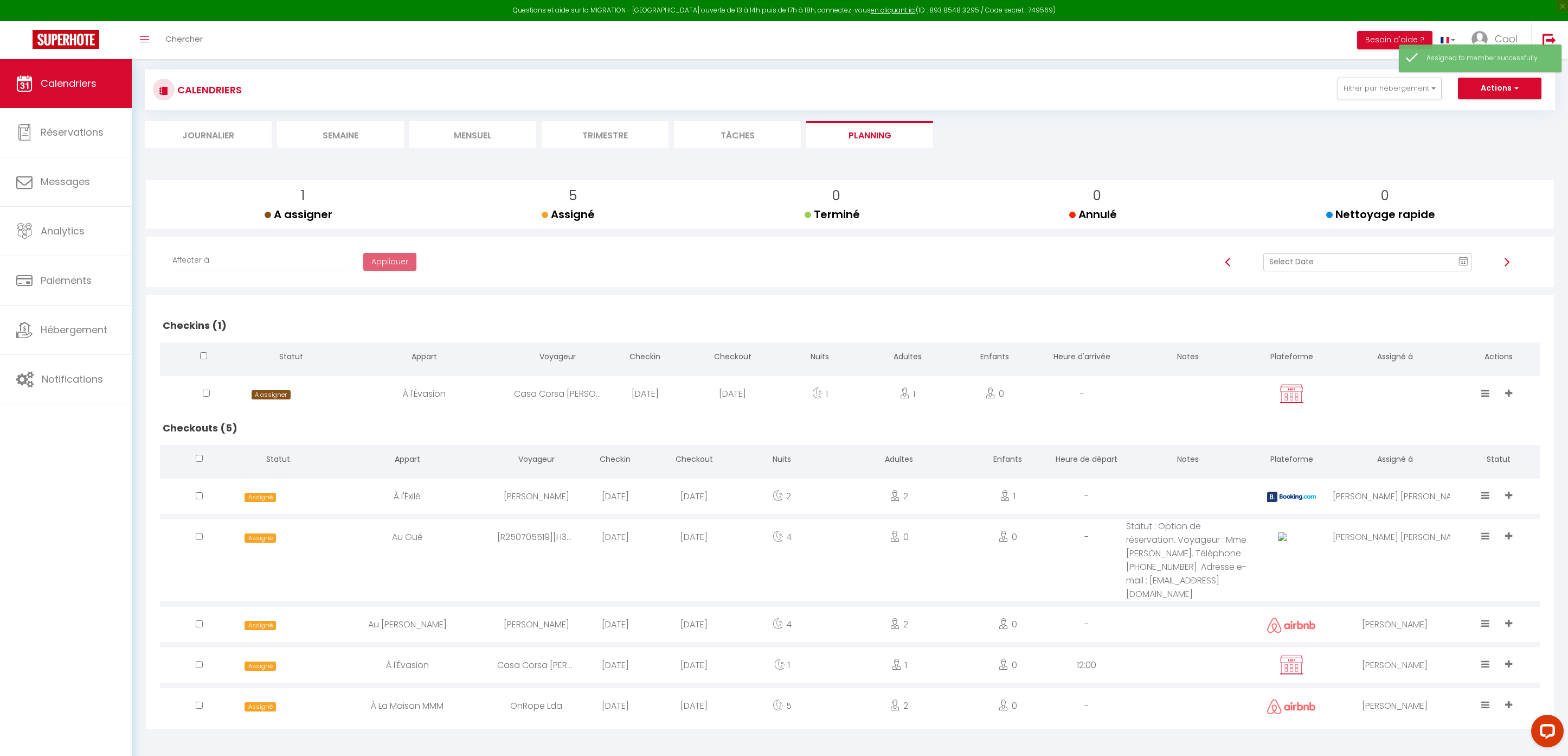
click at [1339, 254] on input "text" at bounding box center [1367, 262] width 209 height 18
click at [1426, 352] on td "14" at bounding box center [1421, 355] width 18 height 18
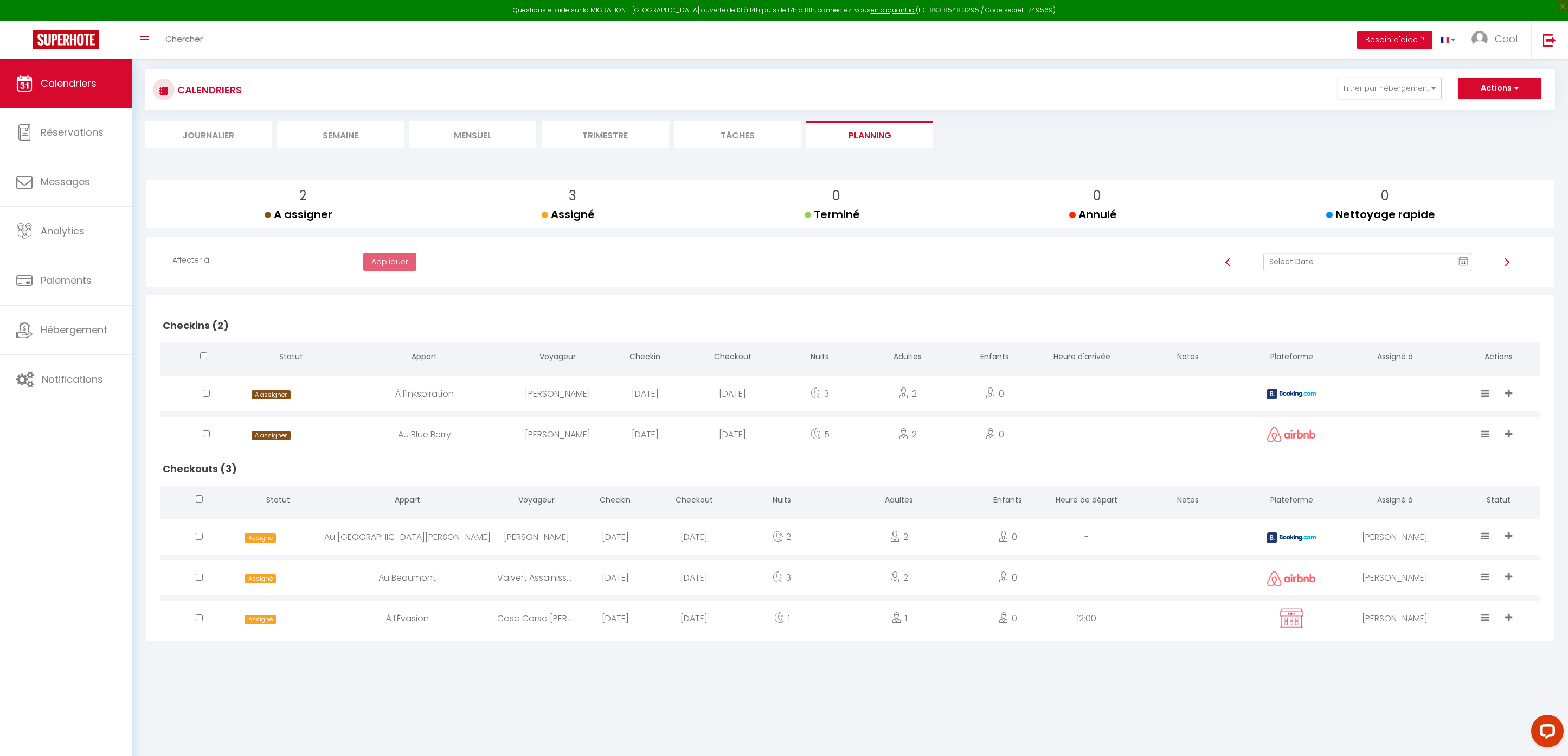
click at [1325, 264] on input "text" at bounding box center [1367, 262] width 209 height 18
click at [1387, 357] on td "12" at bounding box center [1387, 355] width 18 height 18
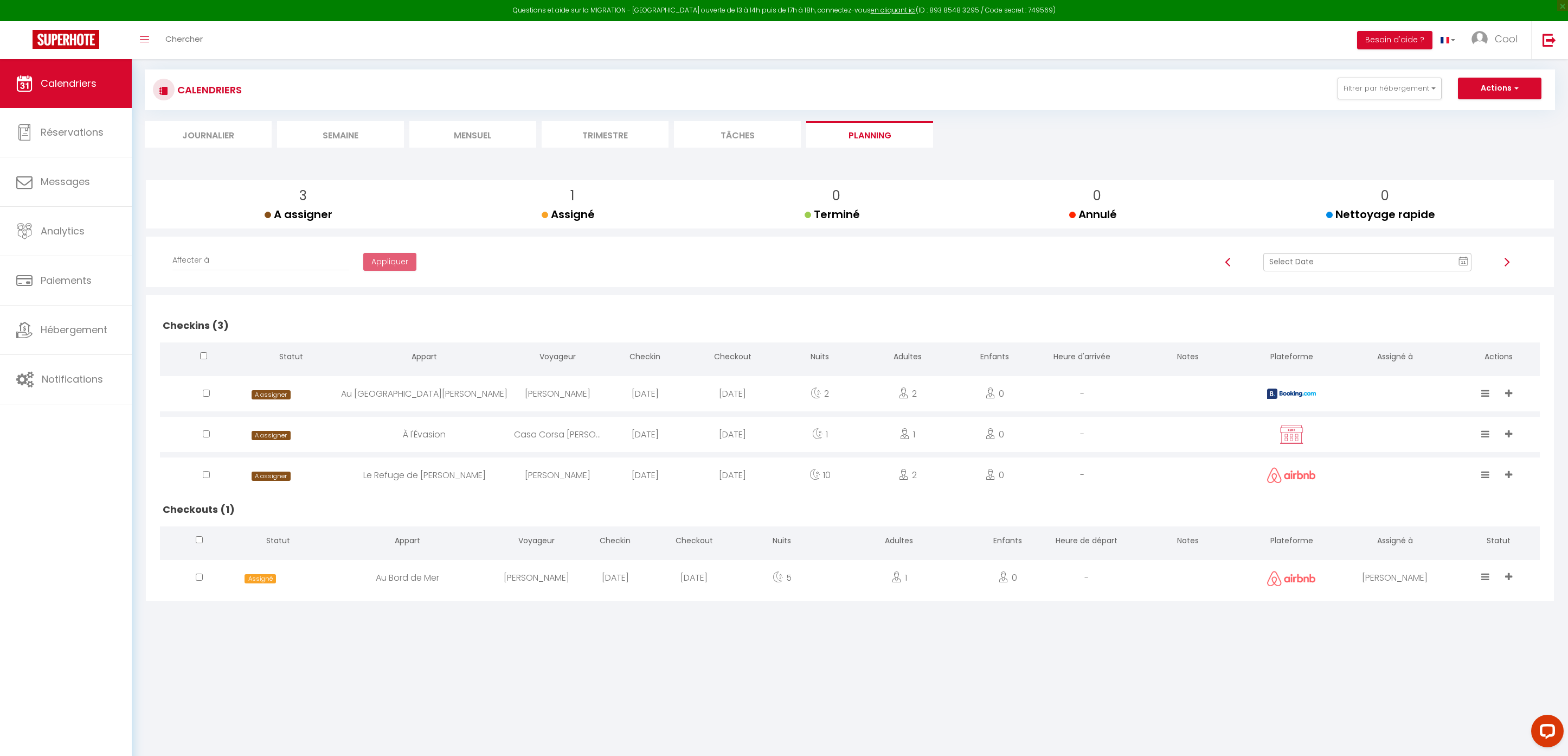
click at [1386, 574] on div "[PERSON_NAME]" at bounding box center [1395, 578] width 124 height 35
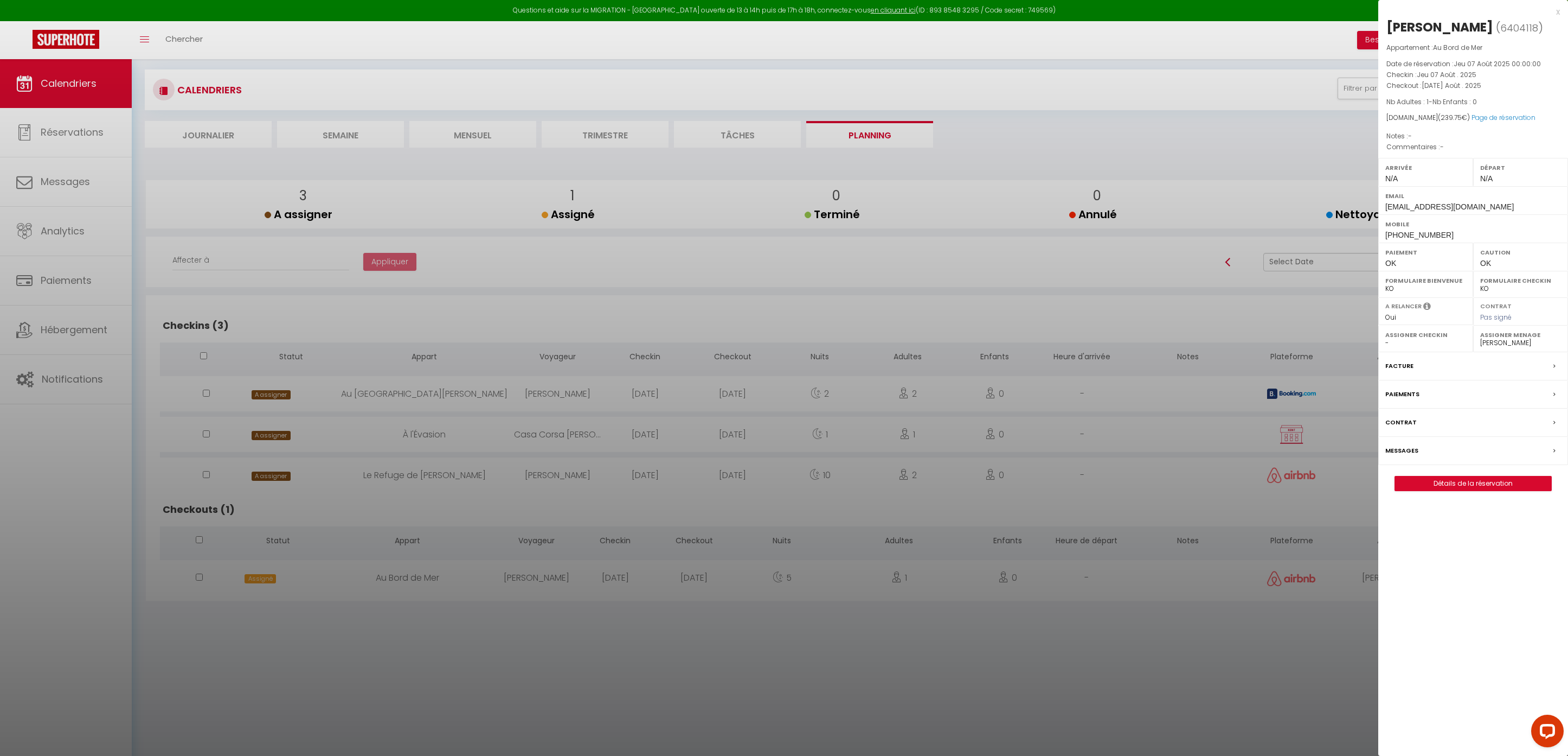
click at [1490, 345] on select "- [PERSON_NAME] Périgord [PERSON_NAME] Imorou [PERSON_NAME] [PERSON_NAME] [PERS…" at bounding box center [1521, 342] width 81 height 10
select select "46233"
click at [1007, 613] on div at bounding box center [784, 378] width 1568 height 756
